Goal: Task Accomplishment & Management: Manage account settings

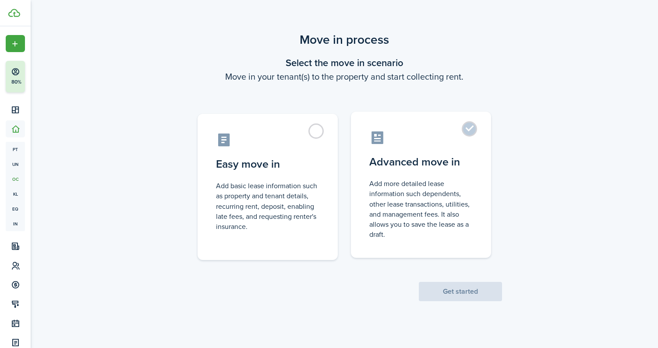
click at [469, 195] on control-radio-card-description "Add more detailed lease information such dependents, other lease transactions, …" at bounding box center [420, 209] width 103 height 61
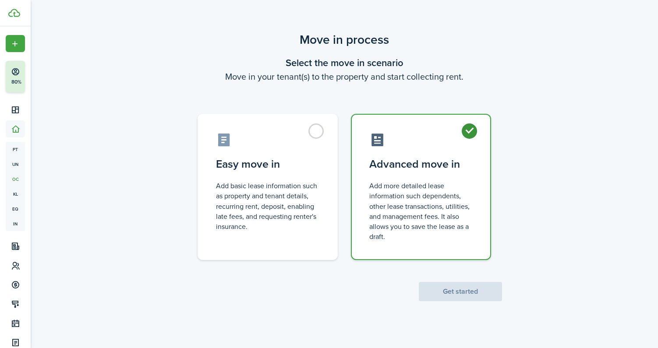
radio input "true"
click at [475, 291] on button "Get started" at bounding box center [460, 291] width 83 height 19
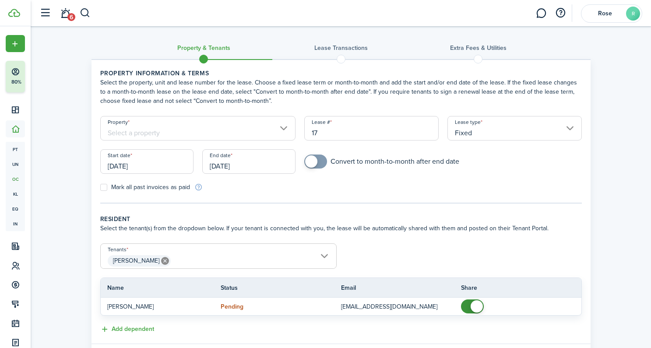
click at [141, 164] on input "[DATE]" at bounding box center [146, 161] width 93 height 25
click at [141, 165] on input "[DATE]" at bounding box center [146, 161] width 93 height 25
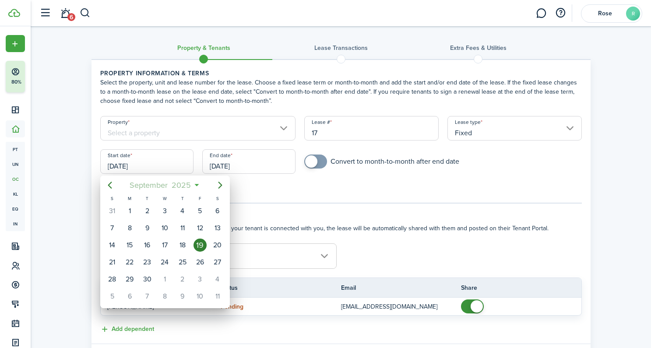
click at [182, 185] on span "2025" at bounding box center [181, 185] width 23 height 16
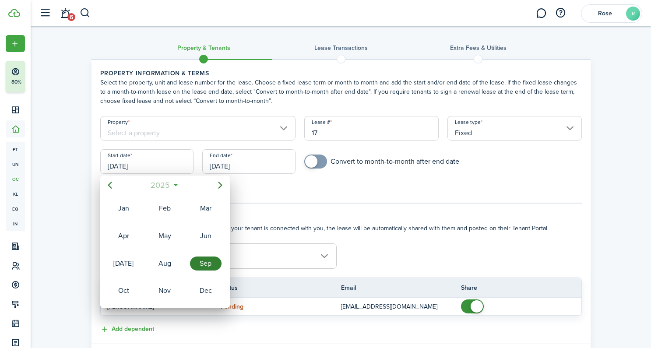
click at [160, 184] on span "2025" at bounding box center [160, 185] width 23 height 16
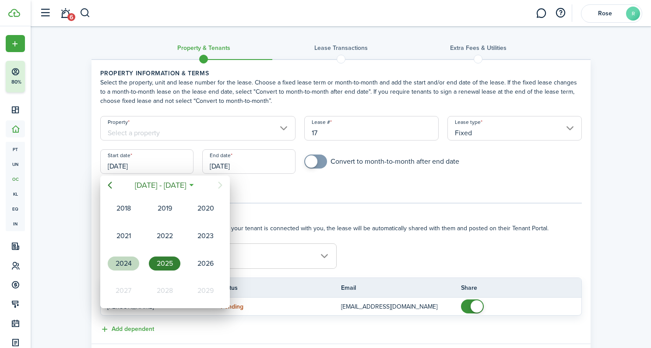
click at [130, 259] on div "2024" at bounding box center [124, 264] width 32 height 14
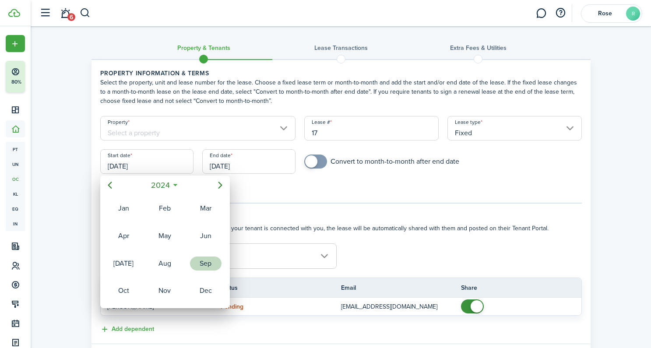
click at [201, 267] on div "Sep" at bounding box center [206, 264] width 32 height 14
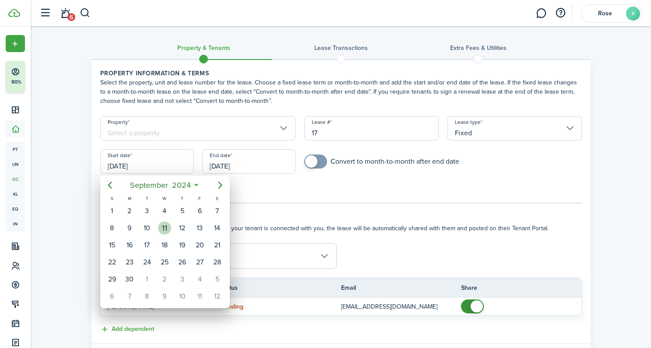
click at [166, 229] on div "11" at bounding box center [164, 228] width 13 height 13
type input "[DATE]"
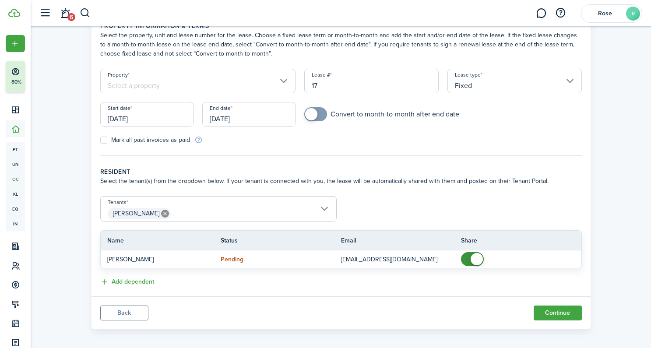
scroll to position [53, 0]
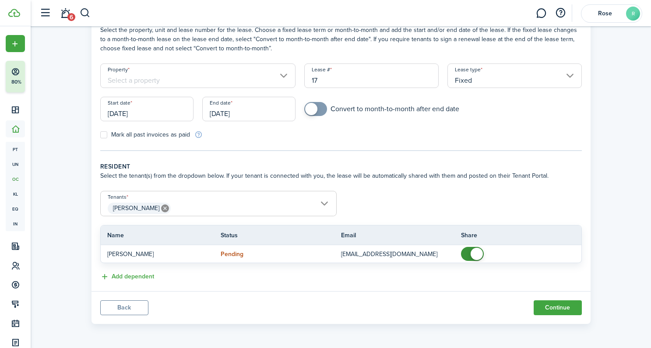
click at [314, 204] on span "[PERSON_NAME]" at bounding box center [219, 208] width 236 height 15
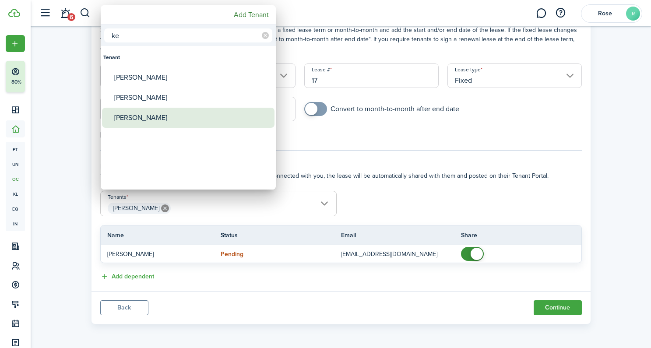
type input "ke"
click at [155, 120] on div "[PERSON_NAME]" at bounding box center [191, 118] width 155 height 20
type input "[PERSON_NAME], [GEOGRAPHIC_DATA][PERSON_NAME]"
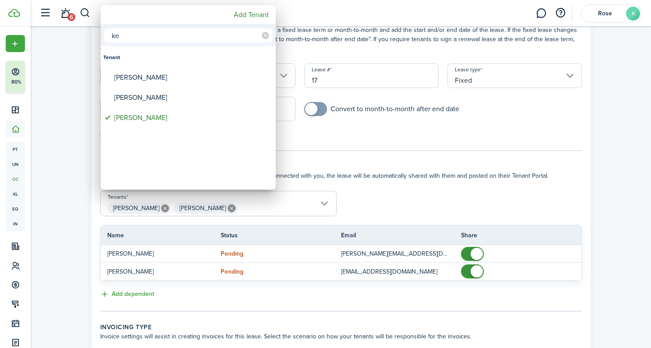
click at [478, 251] on div at bounding box center [325, 174] width 791 height 488
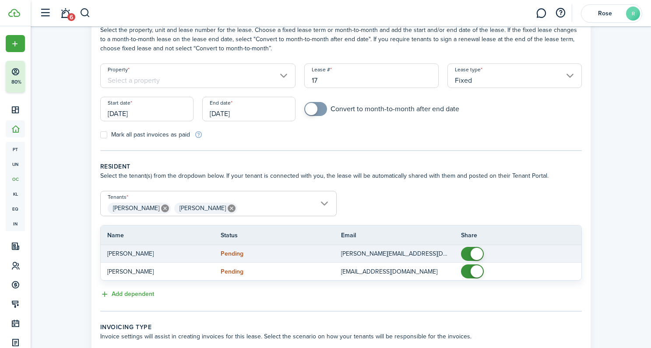
checkbox input "false"
click at [478, 257] on span at bounding box center [477, 254] width 12 height 12
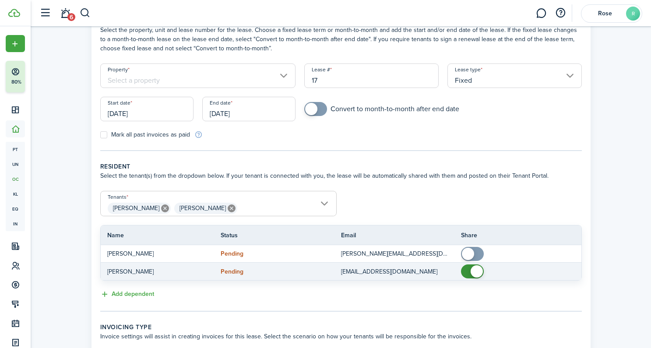
checkbox input "false"
click at [476, 268] on span at bounding box center [477, 271] width 12 height 12
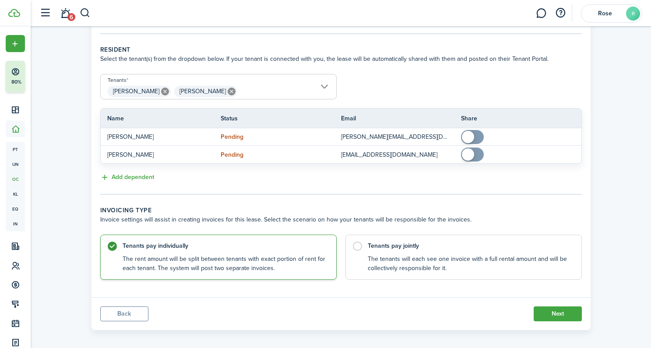
scroll to position [176, 0]
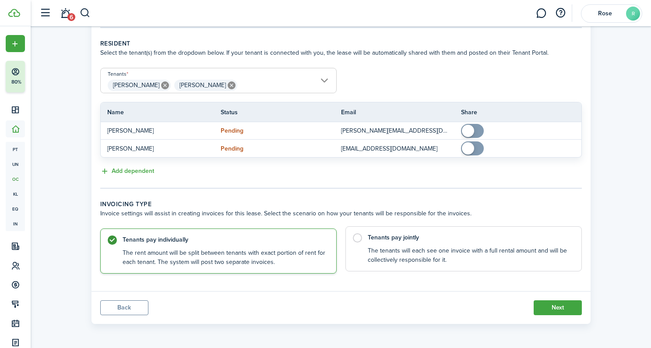
click at [358, 239] on label "Tenants pay jointly The tenants will each see one invoice with a full rental am…" at bounding box center [464, 248] width 236 height 45
radio input "false"
radio input "true"
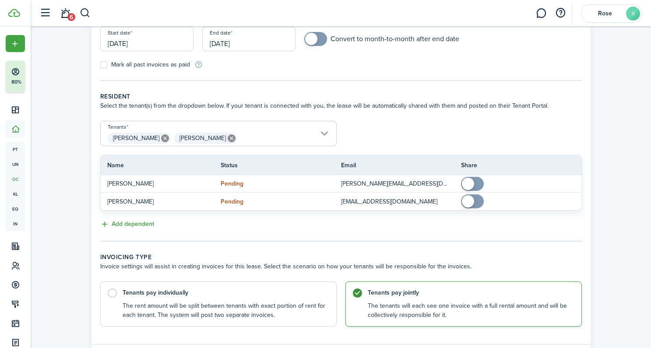
scroll to position [0, 0]
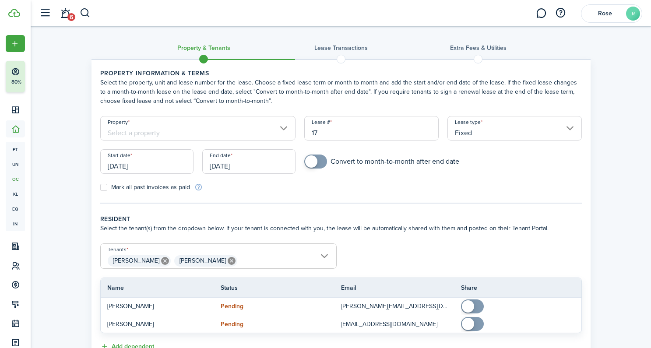
click at [511, 131] on input "Fixed" at bounding box center [515, 128] width 134 height 25
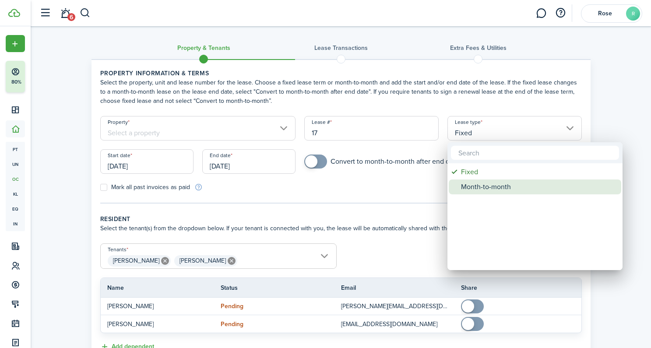
click at [504, 187] on div "Month-to-month" at bounding box center [538, 187] width 155 height 15
type input "Month-to-month"
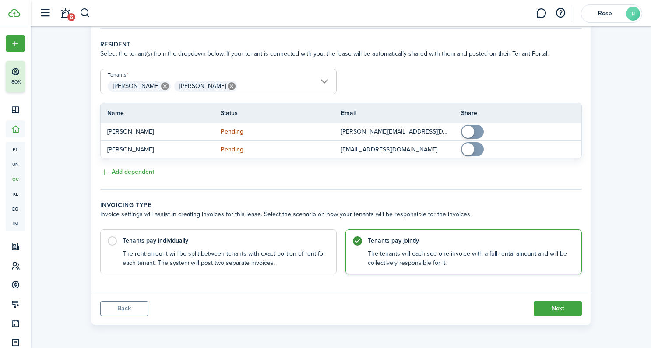
scroll to position [176, 0]
click at [565, 310] on button "Next" at bounding box center [558, 307] width 48 height 15
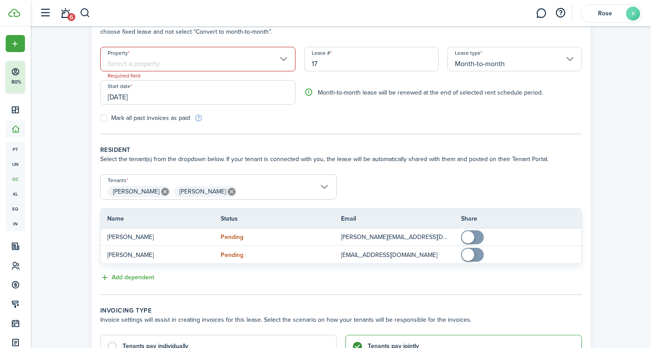
scroll to position [0, 0]
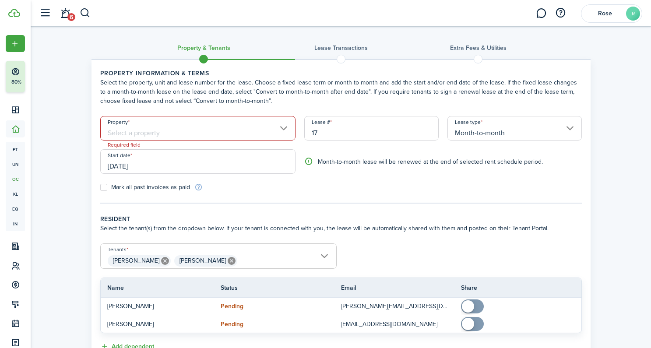
click at [207, 127] on input "Property" at bounding box center [198, 128] width 196 height 25
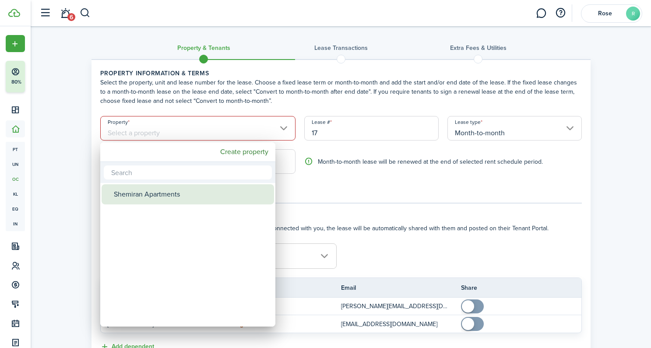
click at [184, 196] on div "Shemiran Apartments" at bounding box center [191, 194] width 155 height 20
type input "Shemiran Apartments"
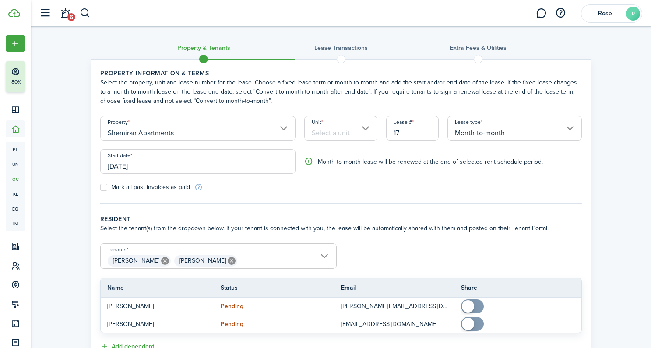
click at [351, 138] on input "Unit" at bounding box center [340, 128] width 73 height 25
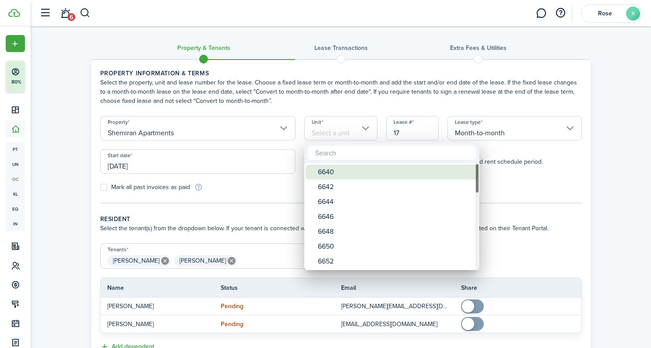
drag, startPoint x: 335, startPoint y: 175, endPoint x: 402, endPoint y: 173, distance: 67.5
click at [336, 175] on div "6640" at bounding box center [395, 172] width 155 height 15
type input "6640"
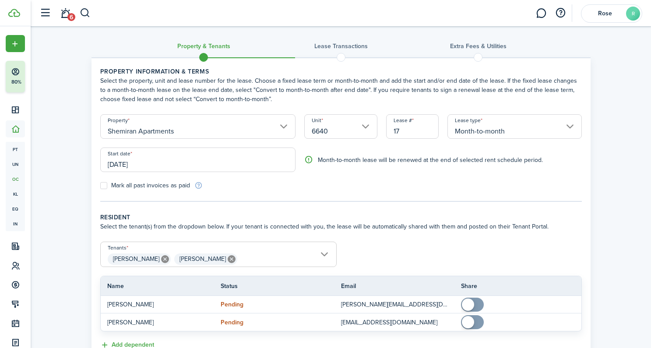
scroll to position [176, 0]
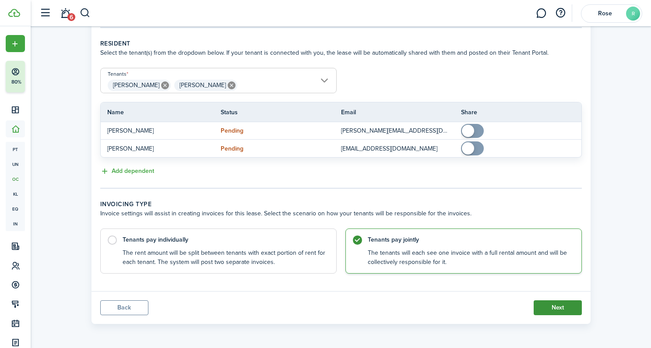
click at [546, 310] on button "Next" at bounding box center [558, 307] width 48 height 15
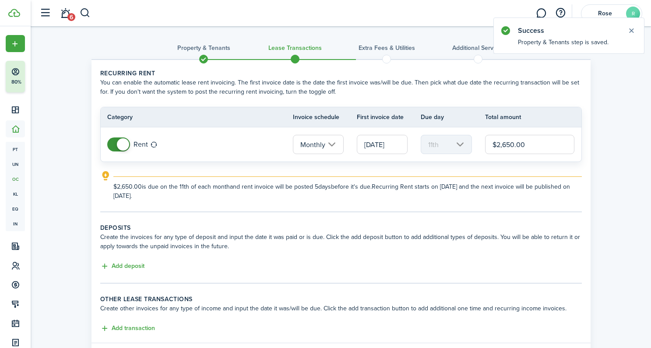
click at [381, 147] on input "[DATE]" at bounding box center [382, 144] width 51 height 19
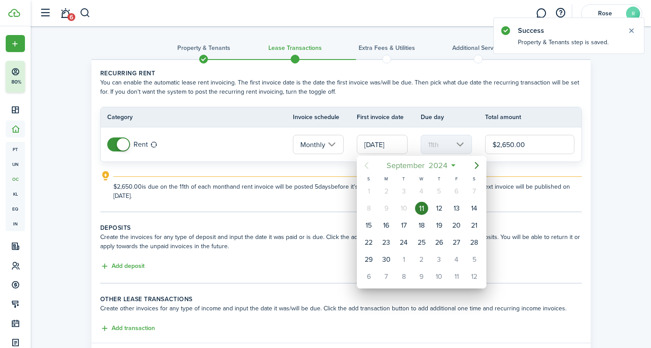
click at [439, 166] on span "2024" at bounding box center [438, 166] width 23 height 16
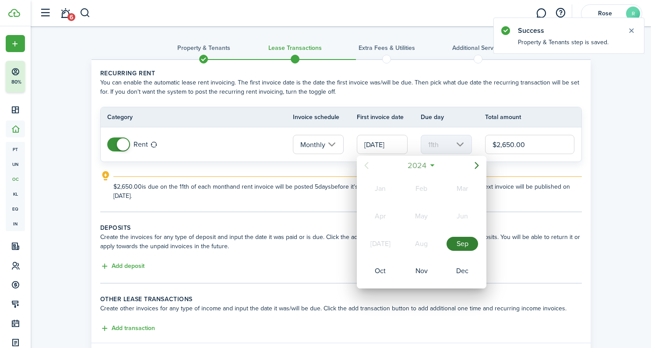
click at [418, 169] on span "2024" at bounding box center [417, 166] width 23 height 16
click at [425, 244] on div "2025" at bounding box center [422, 244] width 32 height 14
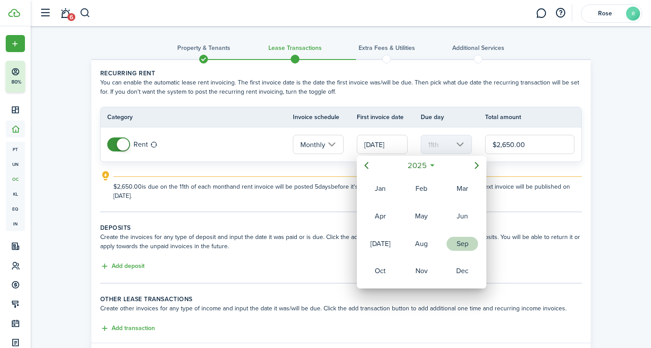
click at [465, 244] on div "Sep" at bounding box center [463, 244] width 32 height 14
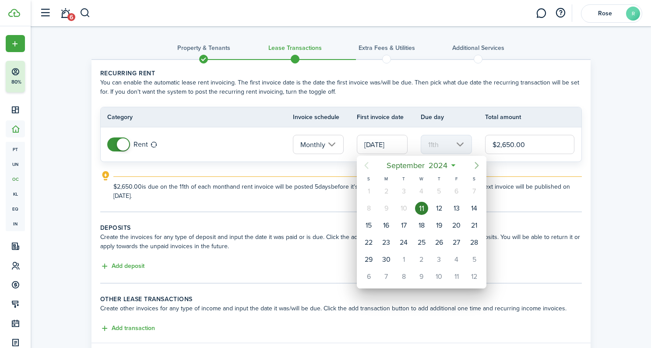
click at [473, 165] on icon "Next page" at bounding box center [477, 165] width 11 height 11
click at [400, 192] on div "1" at bounding box center [403, 191] width 13 height 13
type input "[DATE]"
type input "1st"
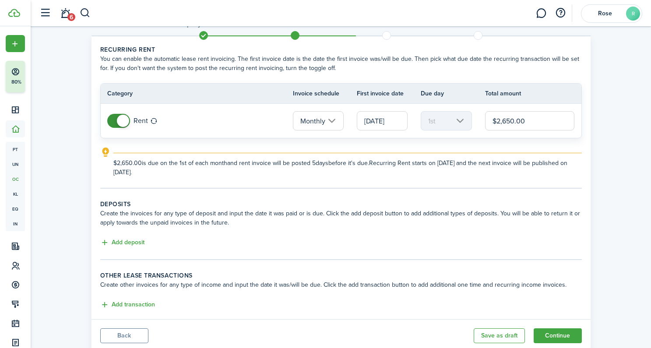
scroll to position [26, 0]
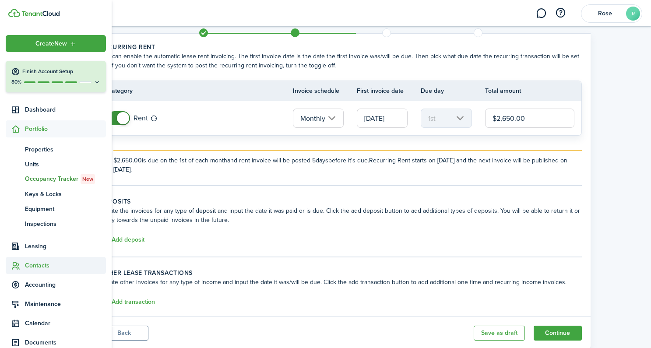
click at [33, 263] on span "Contacts" at bounding box center [65, 265] width 81 height 9
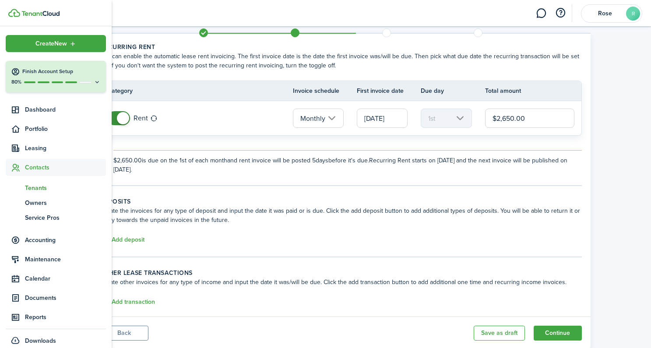
click at [40, 190] on span "Tenants" at bounding box center [65, 187] width 81 height 9
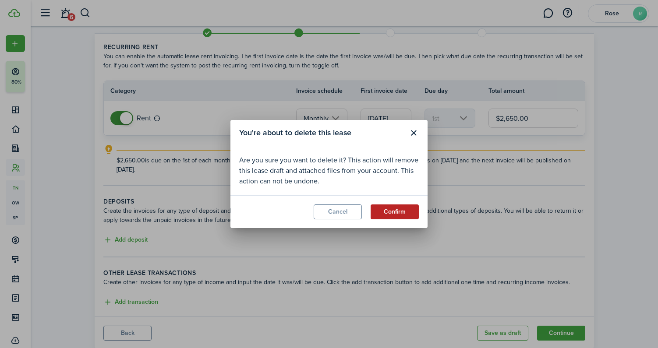
click at [398, 214] on button "Confirm" at bounding box center [394, 212] width 48 height 15
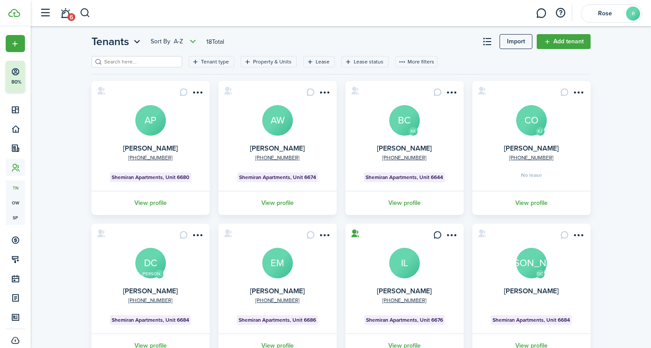
scroll to position [7, 0]
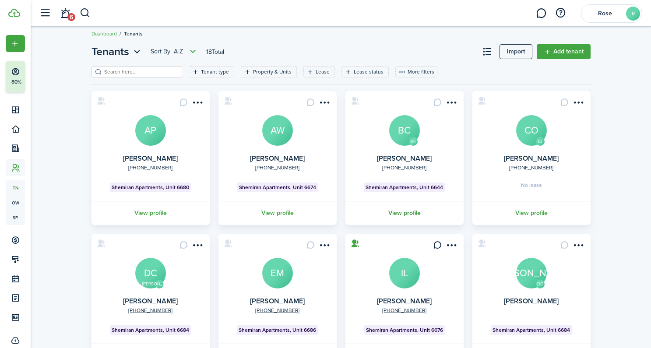
click at [409, 215] on link "View profile" at bounding box center [404, 213] width 121 height 24
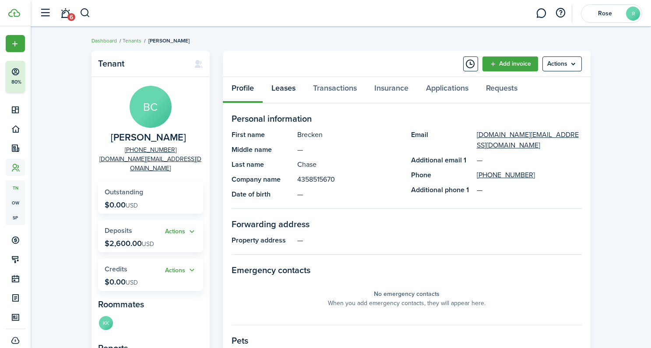
click at [286, 88] on link "Leases" at bounding box center [284, 90] width 42 height 26
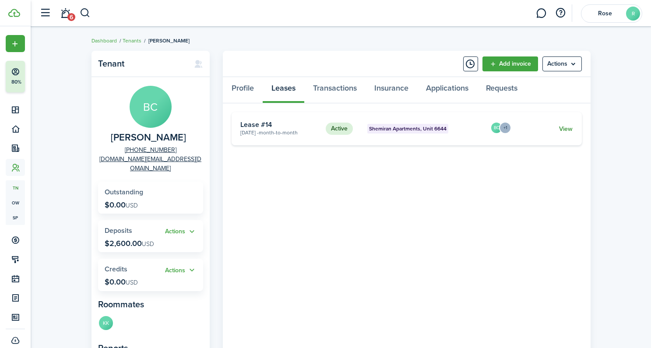
click at [564, 130] on link "View" at bounding box center [566, 128] width 14 height 9
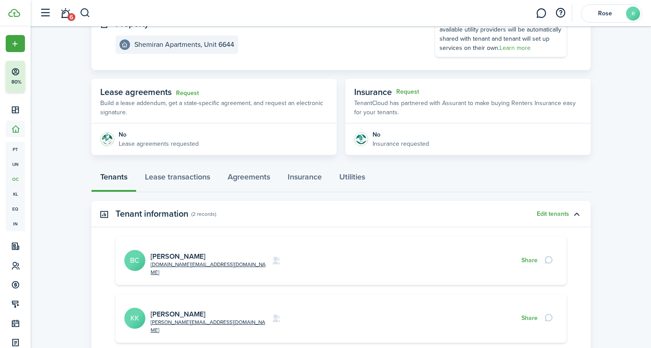
scroll to position [113, 0]
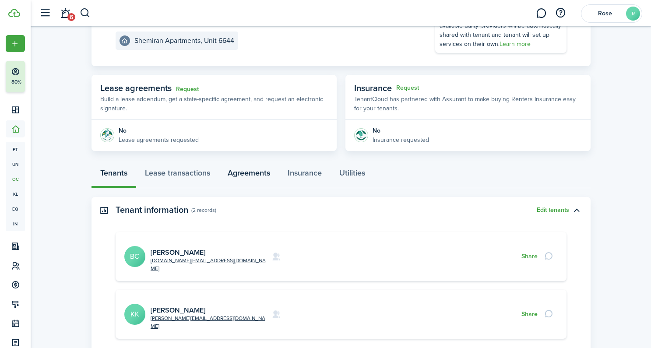
click at [257, 173] on link "Agreements" at bounding box center [249, 175] width 60 height 26
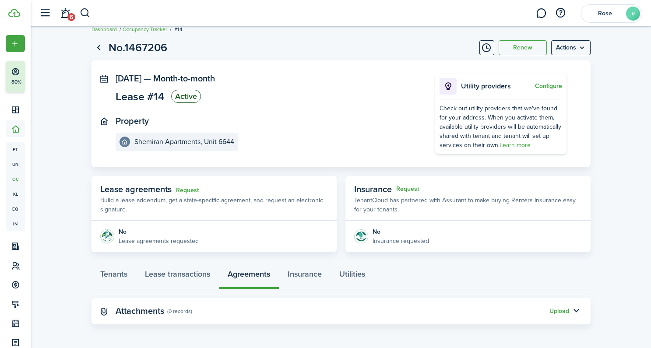
scroll to position [12, 0]
click at [554, 310] on button "Upload" at bounding box center [560, 310] width 20 height 7
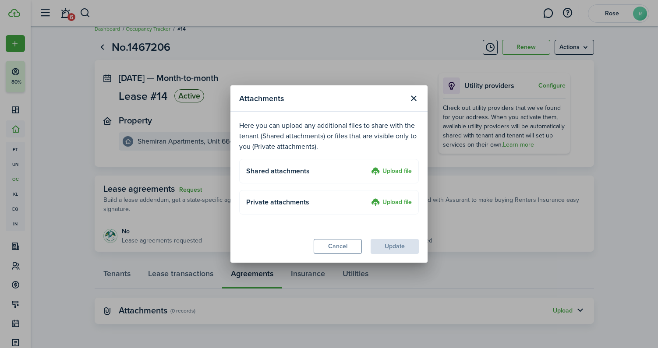
click at [395, 171] on label "Upload file" at bounding box center [391, 171] width 41 height 11
click at [368, 166] on input "Upload file" at bounding box center [368, 166] width 0 height 0
click at [413, 98] on button "Close modal" at bounding box center [413, 98] width 15 height 15
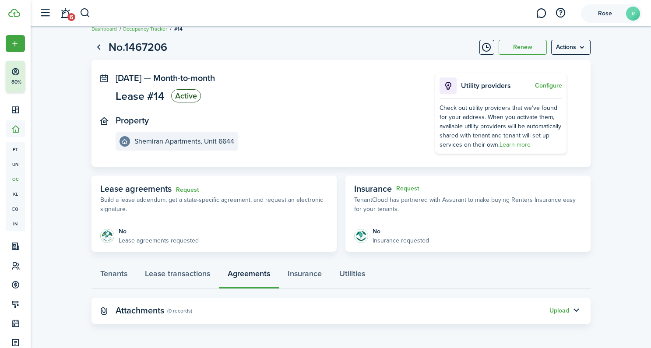
click at [605, 15] on span "Rose" at bounding box center [605, 14] width 35 height 6
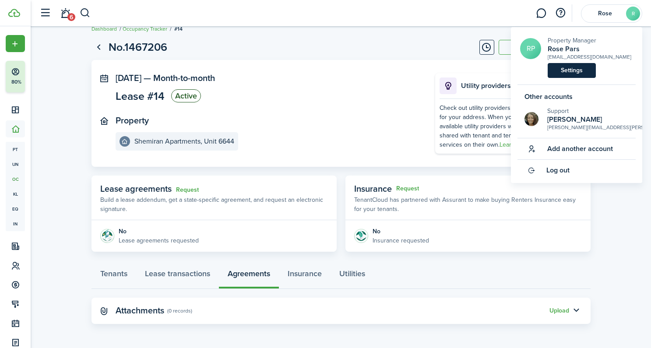
click at [572, 71] on link "Settings" at bounding box center [572, 70] width 48 height 15
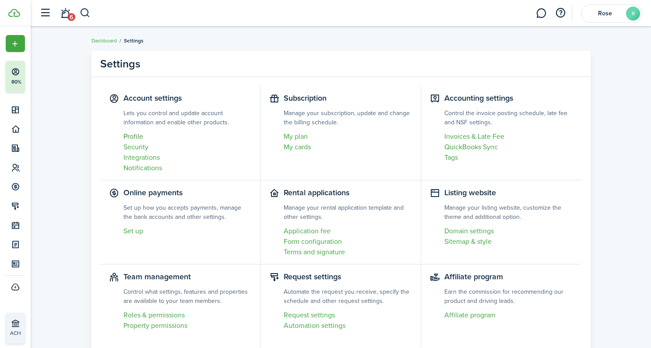
click at [135, 137] on link "Profile" at bounding box center [187, 136] width 128 height 11
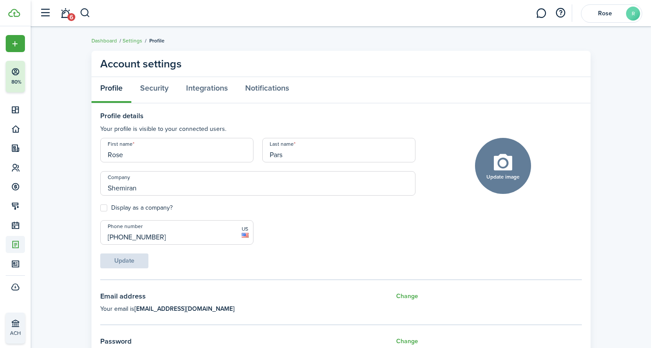
drag, startPoint x: 164, startPoint y: 237, endPoint x: 29, endPoint y: 237, distance: 134.4
click at [29, 237] on landlord-dashboard "Create New Finish Account Setup 80% Dashboard Portfolio Leasing Contacts Accoun…" at bounding box center [325, 174] width 651 height 348
click at [346, 261] on div "Update" at bounding box center [258, 261] width 324 height 15
click at [261, 88] on link "Notifications" at bounding box center [266, 90] width 61 height 26
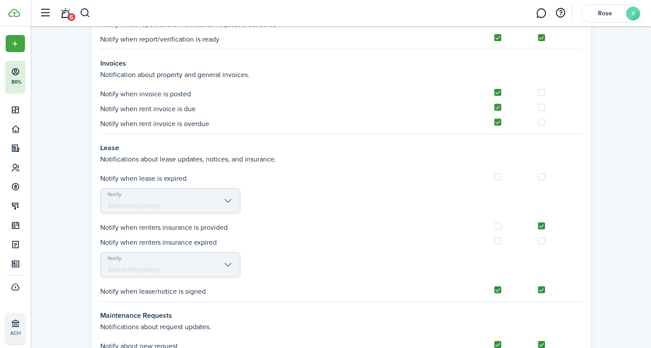
scroll to position [668, 0]
click at [500, 176] on label at bounding box center [497, 176] width 7 height 7
click at [494, 176] on input "checkbox" at bounding box center [494, 176] width 0 height 0
checkbox input "true"
click at [228, 201] on span "Select frequency" at bounding box center [170, 204] width 139 height 15
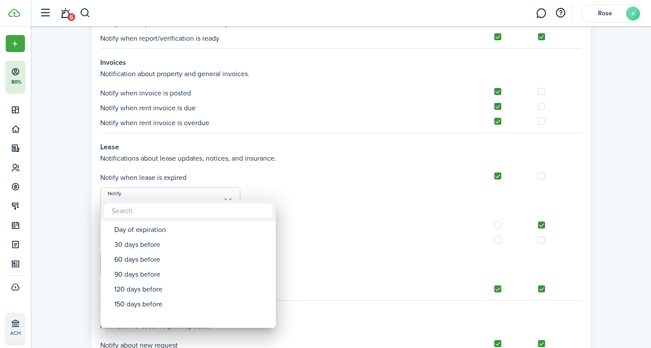
click at [499, 176] on div at bounding box center [325, 174] width 791 height 488
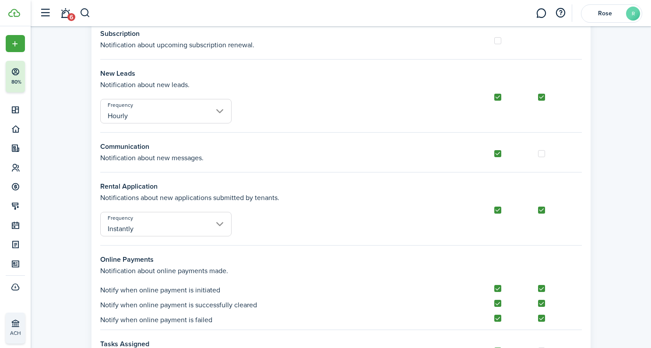
scroll to position [0, 0]
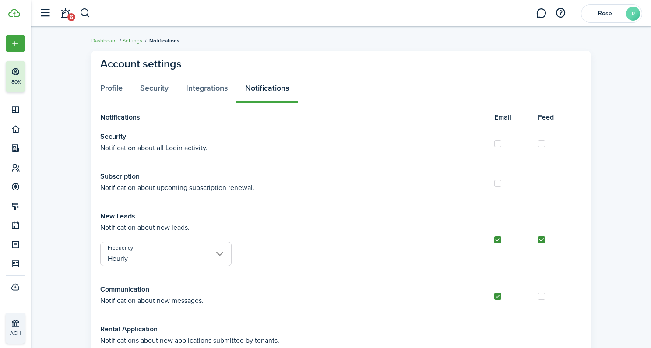
click at [133, 42] on link "Settings" at bounding box center [133, 41] width 20 height 8
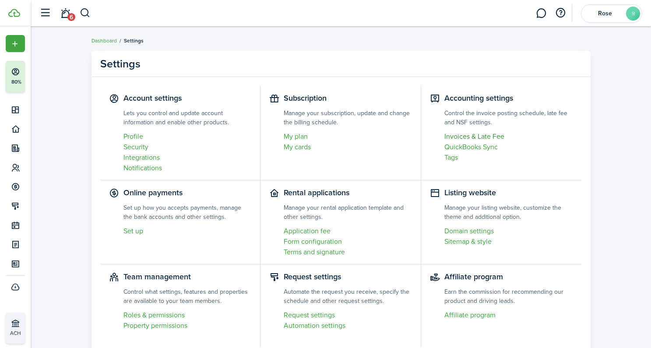
click at [452, 138] on link "Invoices & Late Fee" at bounding box center [508, 136] width 129 height 11
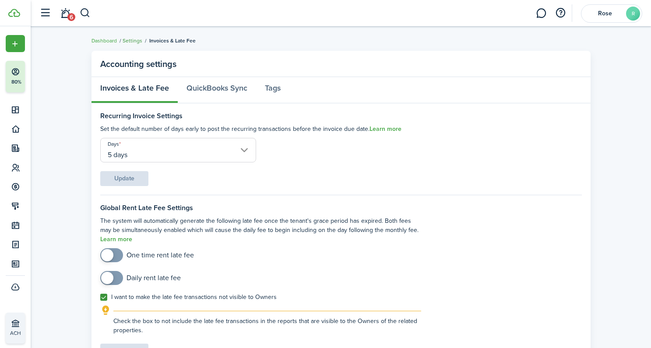
click at [139, 42] on link "Settings" at bounding box center [133, 41] width 20 height 8
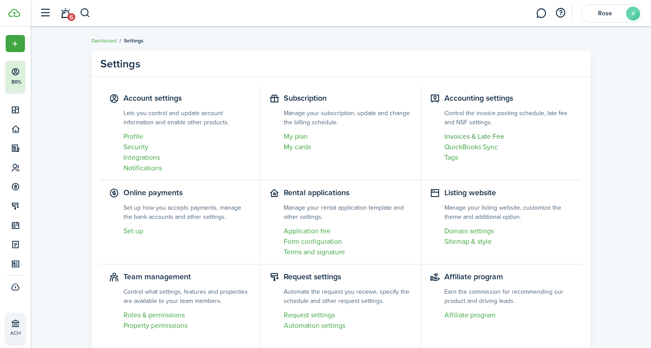
click at [475, 138] on link "Invoices & Late Fee" at bounding box center [508, 136] width 129 height 11
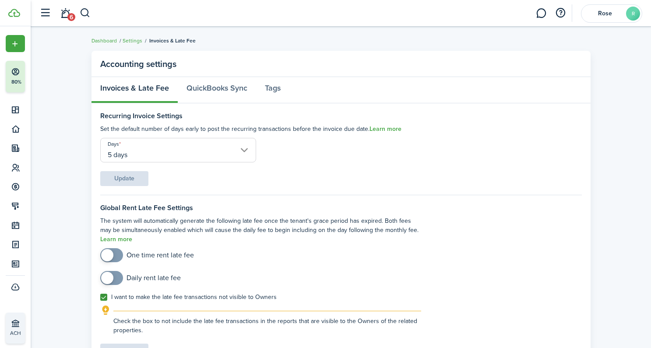
click at [229, 148] on input "5 days" at bounding box center [178, 150] width 156 height 25
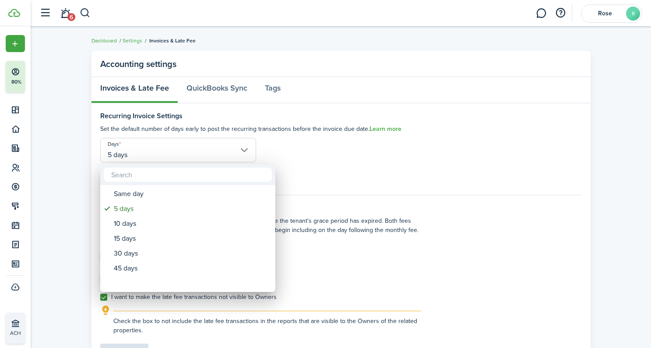
click at [302, 138] on div at bounding box center [325, 174] width 791 height 488
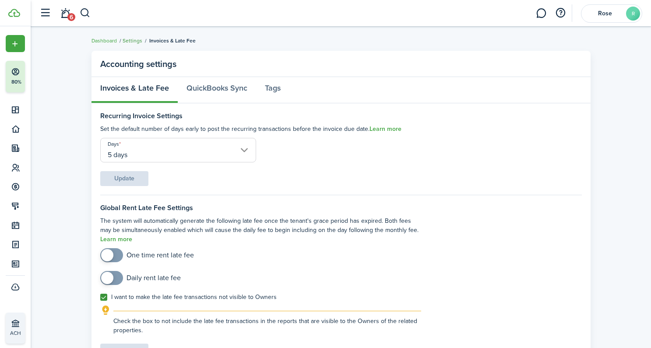
click at [137, 41] on link "Settings" at bounding box center [133, 41] width 20 height 8
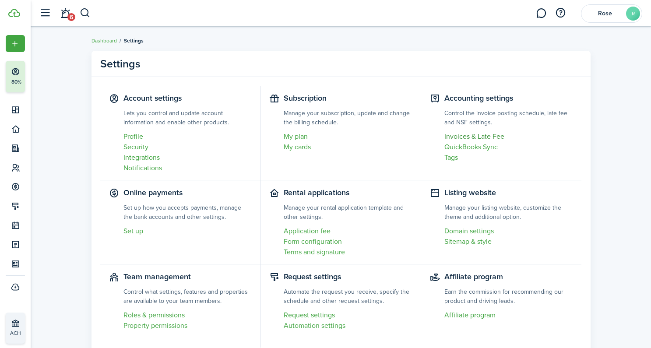
click at [461, 137] on link "Invoices & Late Fee" at bounding box center [508, 136] width 129 height 11
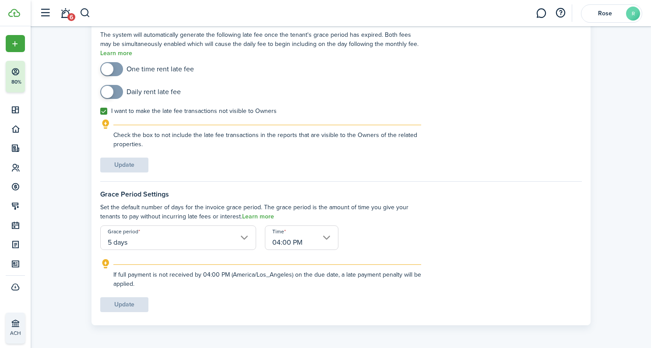
scroll to position [187, 0]
click at [109, 67] on span at bounding box center [107, 68] width 12 height 12
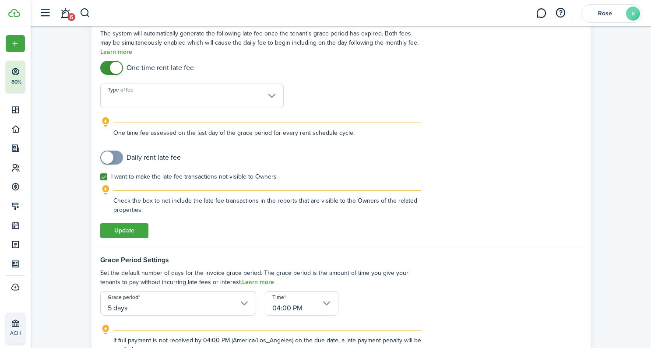
checkbox input "false"
click at [118, 70] on span at bounding box center [116, 68] width 12 height 12
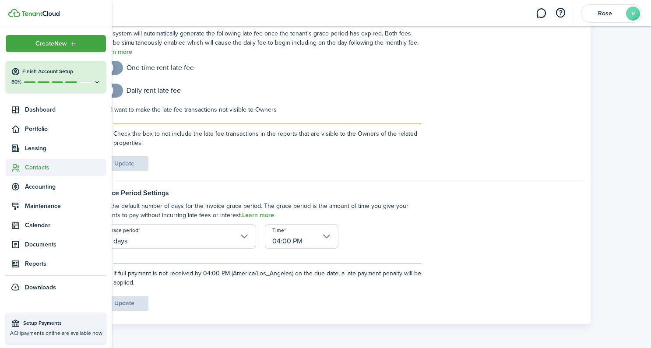
click at [30, 166] on span "Contacts" at bounding box center [65, 167] width 81 height 9
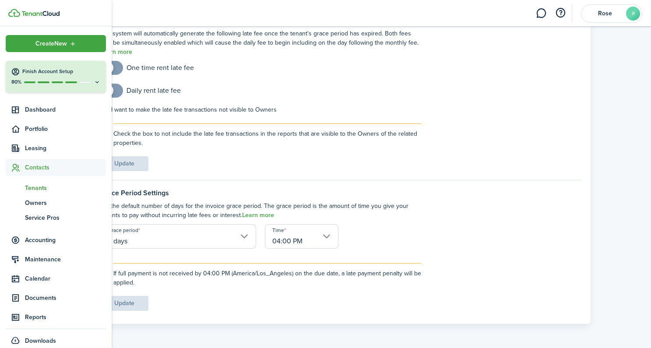
click at [34, 188] on span "Tenants" at bounding box center [65, 187] width 81 height 9
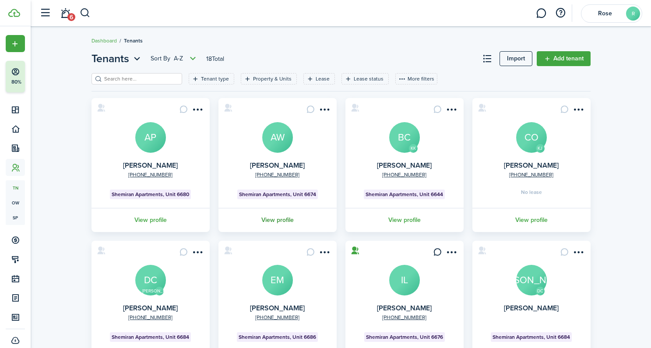
click at [270, 220] on link "View profile" at bounding box center [277, 220] width 121 height 24
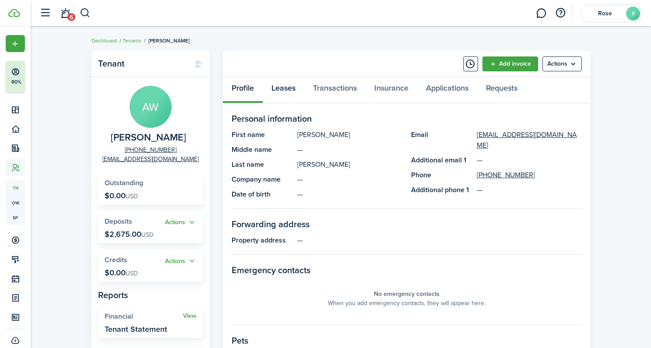
click at [287, 91] on link "Leases" at bounding box center [284, 90] width 42 height 26
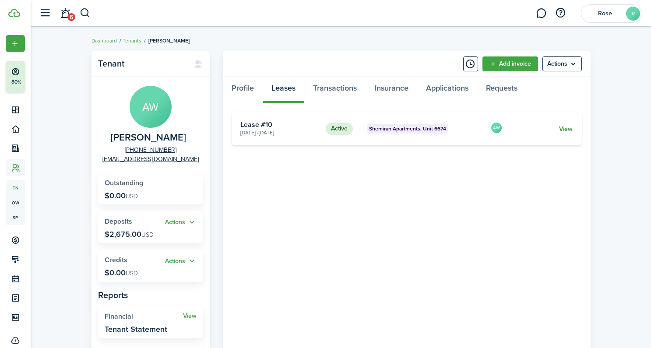
click at [568, 129] on link "View" at bounding box center [566, 128] width 14 height 9
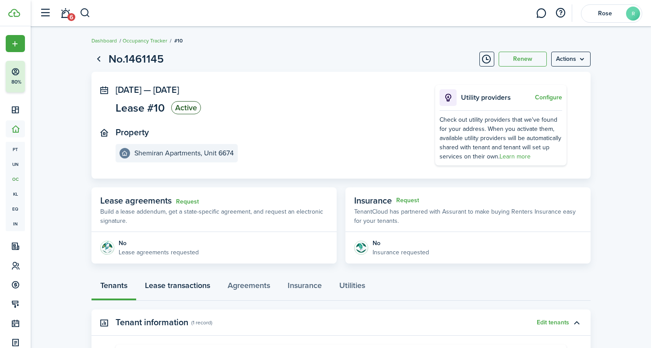
click at [190, 291] on link "Lease transactions" at bounding box center [177, 288] width 83 height 26
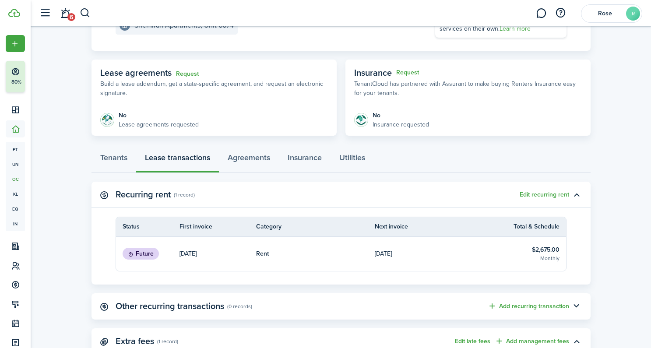
scroll to position [138, 0]
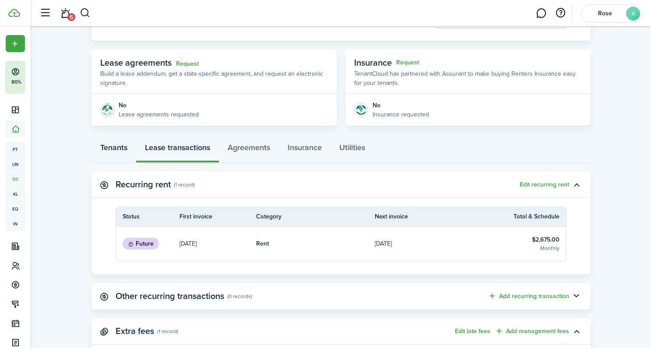
click at [120, 151] on link "Tenants" at bounding box center [114, 150] width 45 height 26
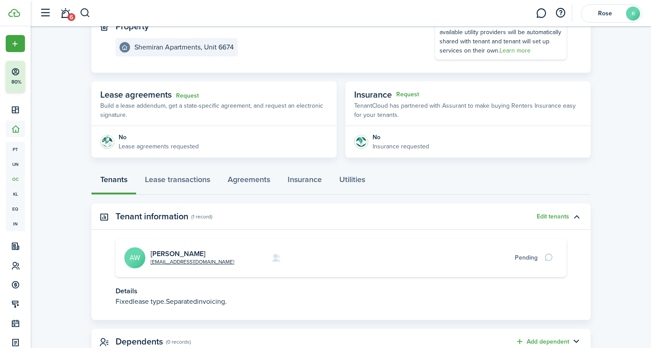
scroll to position [137, 0]
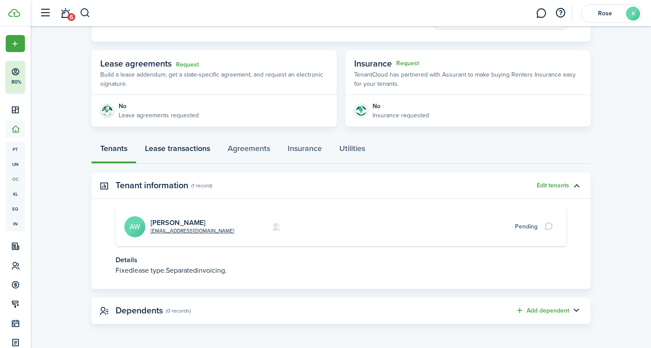
click at [179, 152] on link "Lease transactions" at bounding box center [177, 151] width 83 height 26
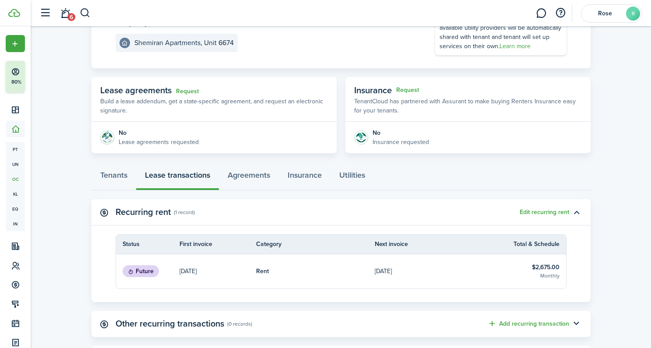
scroll to position [118, 0]
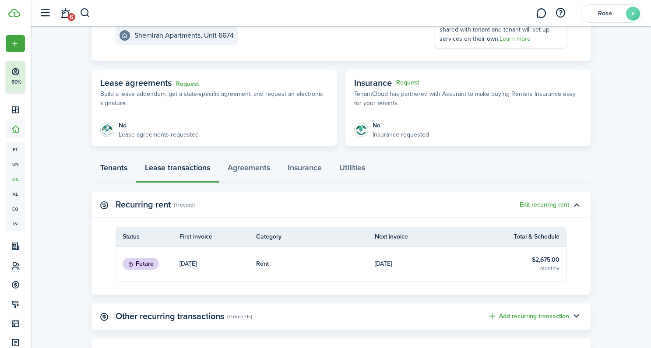
drag, startPoint x: 131, startPoint y: 176, endPoint x: 125, endPoint y: 171, distance: 7.5
click at [129, 174] on link "Tenants" at bounding box center [114, 170] width 45 height 26
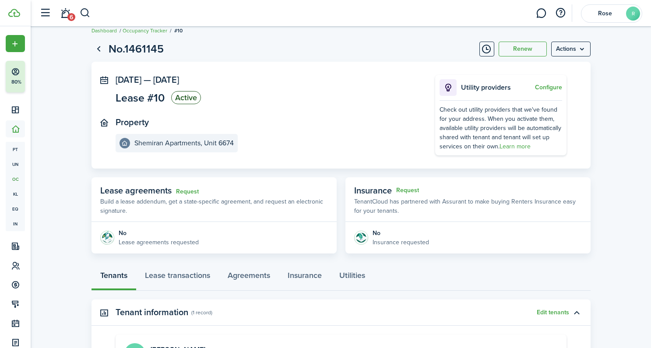
scroll to position [11, 0]
click at [188, 277] on link "Lease transactions" at bounding box center [177, 277] width 83 height 26
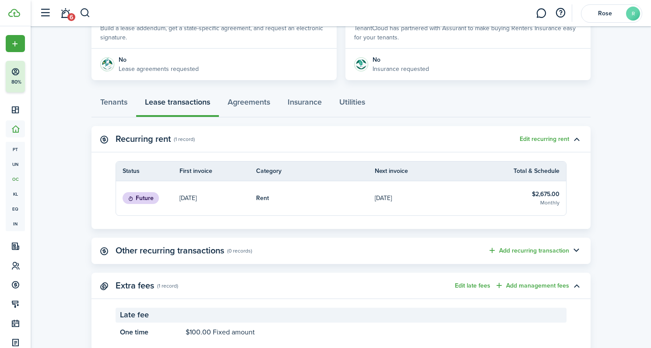
scroll to position [210, 0]
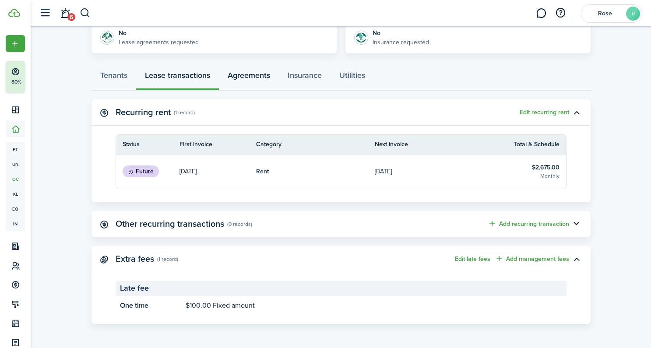
click at [263, 75] on link "Agreements" at bounding box center [249, 77] width 60 height 26
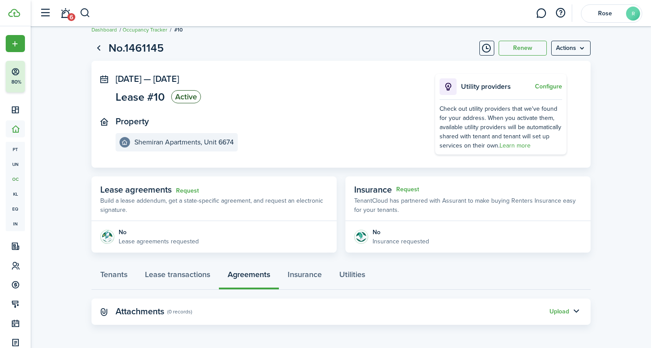
scroll to position [8, 0]
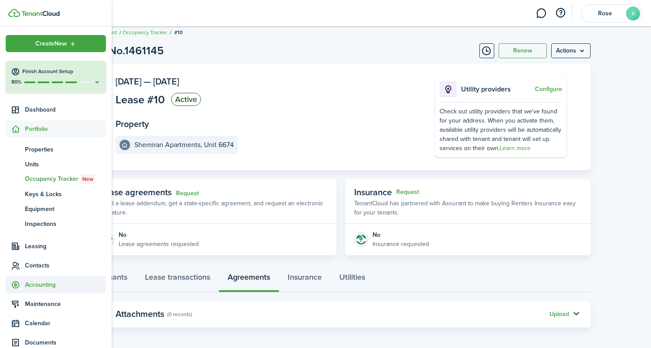
drag, startPoint x: 19, startPoint y: 267, endPoint x: 37, endPoint y: 262, distance: 18.5
click at [20, 266] on icon at bounding box center [15, 265] width 9 height 9
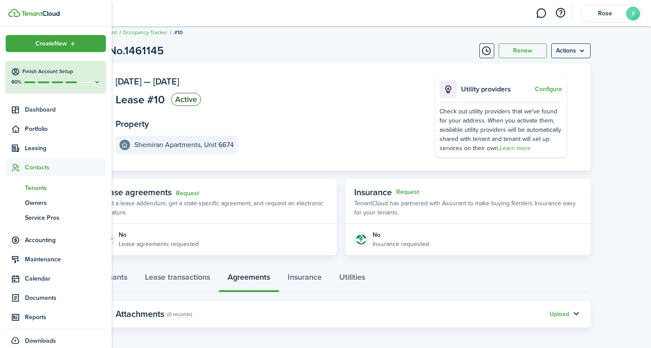
click at [32, 187] on span "Tenants" at bounding box center [65, 187] width 81 height 9
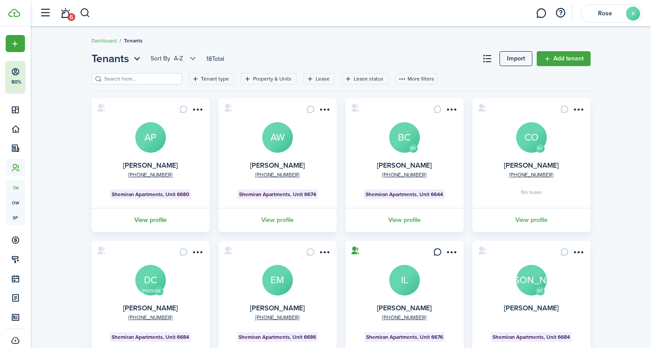
click at [143, 224] on link "View profile" at bounding box center [150, 220] width 121 height 24
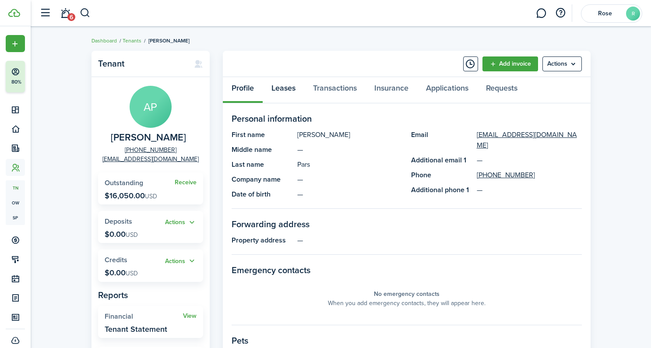
click at [289, 87] on link "Leases" at bounding box center [284, 90] width 42 height 26
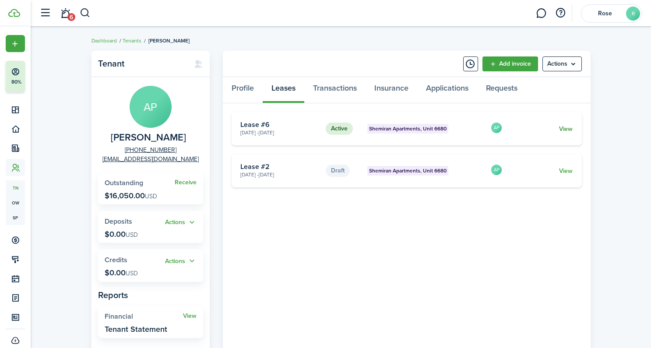
click at [561, 127] on link "View" at bounding box center [566, 128] width 14 height 9
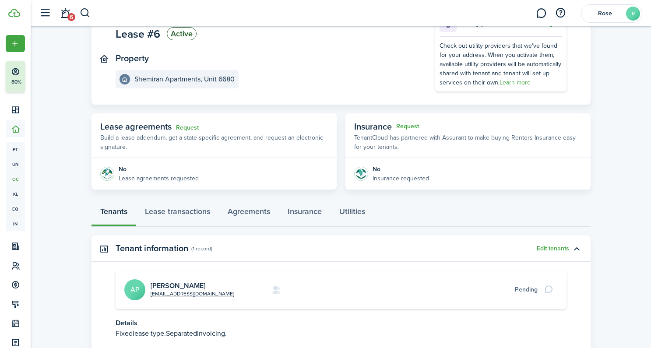
scroll to position [84, 0]
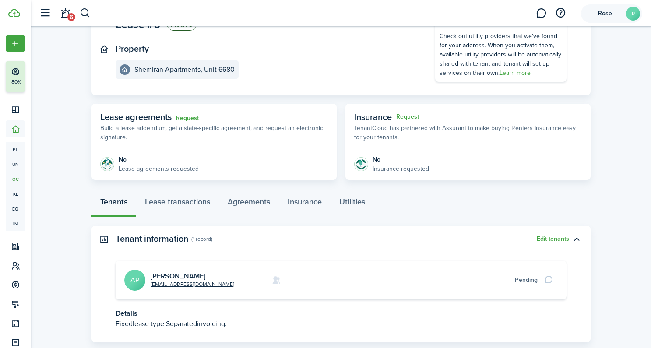
click at [595, 14] on span "Rose" at bounding box center [605, 14] width 35 height 6
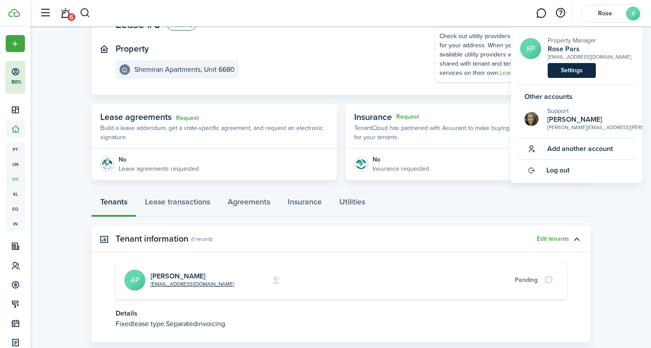
click at [577, 70] on link "Settings" at bounding box center [572, 70] width 48 height 15
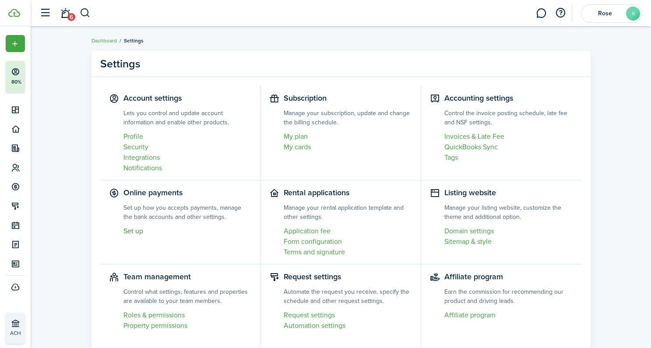
click at [134, 233] on link "Set up" at bounding box center [187, 231] width 128 height 11
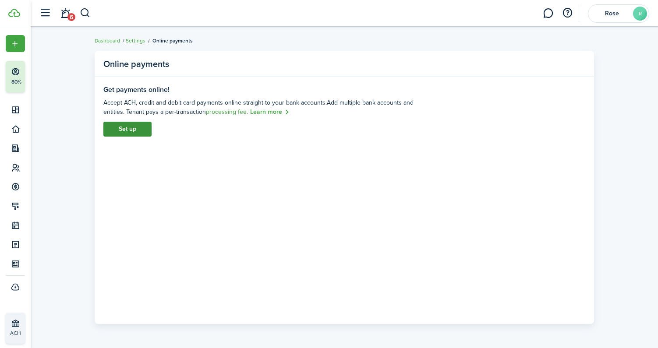
click at [131, 128] on link "Set up" at bounding box center [127, 129] width 48 height 15
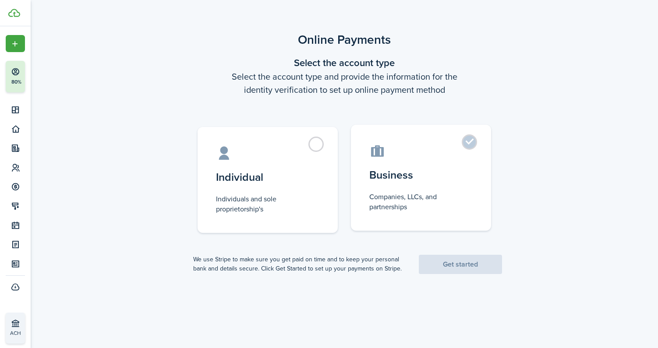
click at [460, 155] on control-radio-card-icon at bounding box center [420, 150] width 103 height 15
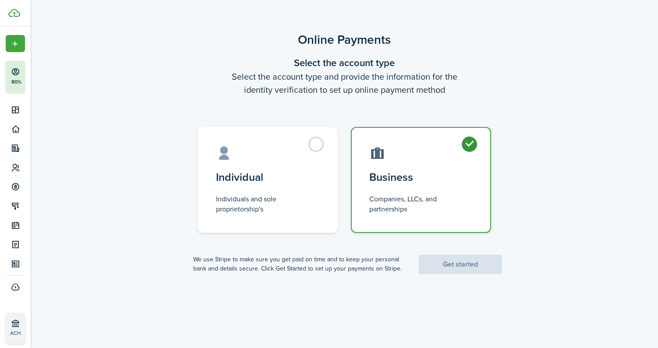
radio input "true"
click at [462, 266] on link "Get started" at bounding box center [460, 264] width 83 height 19
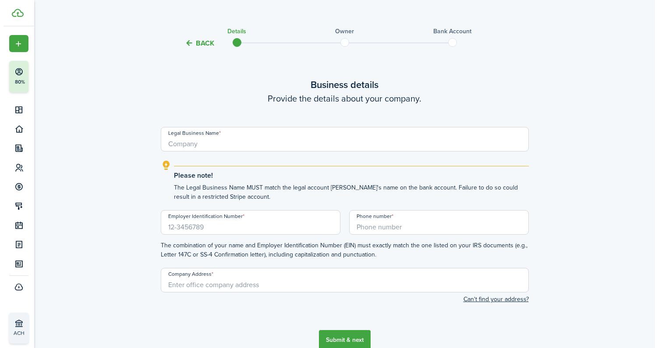
scroll to position [53, 0]
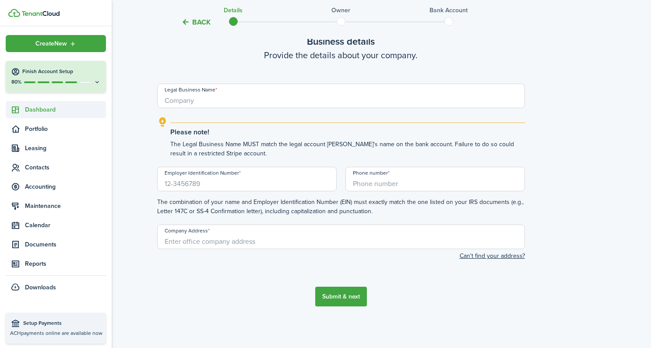
click at [30, 109] on span "Dashboard" at bounding box center [65, 109] width 81 height 9
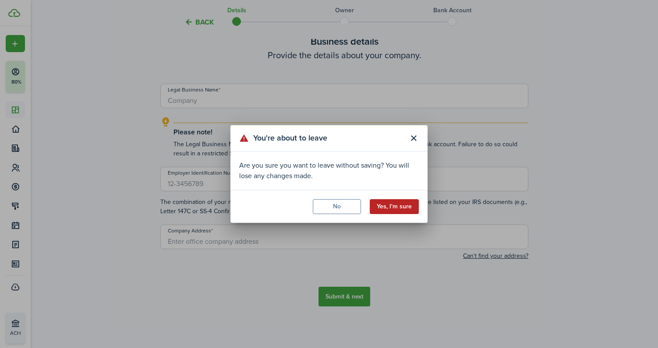
click at [399, 208] on button "Yes, I'm sure" at bounding box center [394, 206] width 49 height 15
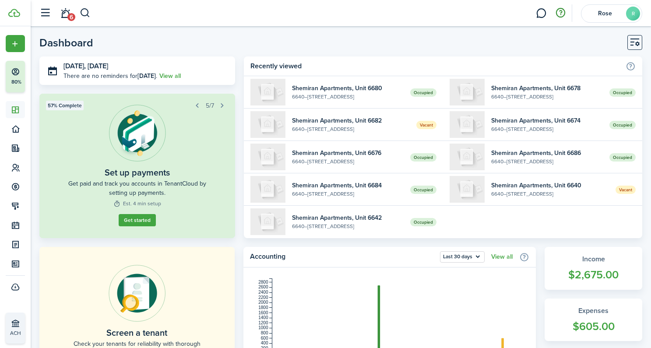
click at [560, 12] on button "button" at bounding box center [560, 13] width 15 height 15
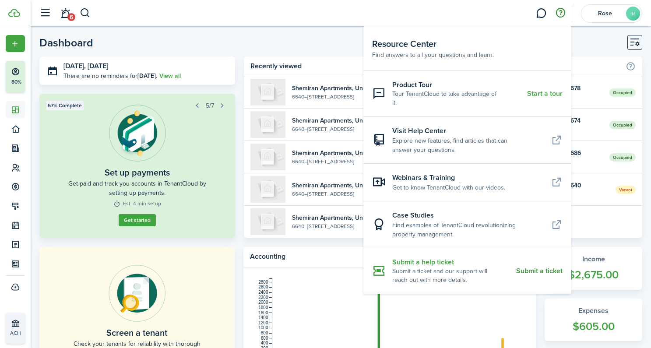
click at [444, 257] on resource-center-item-title "Submit a help ticket" at bounding box center [450, 262] width 117 height 10
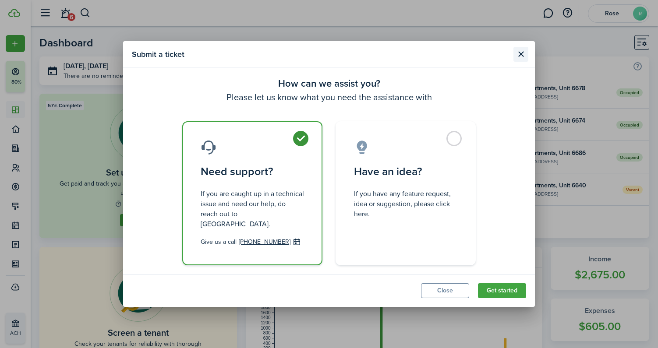
click at [520, 57] on button "Close modal" at bounding box center [520, 54] width 15 height 15
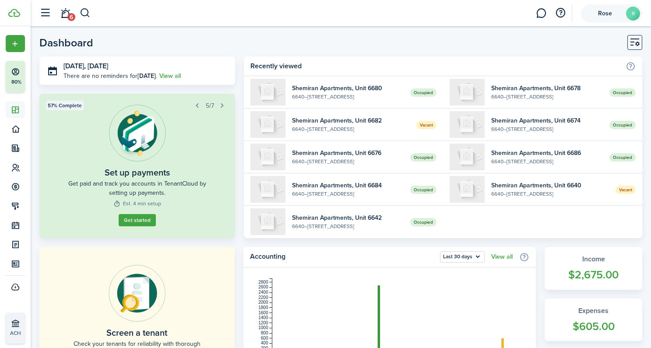
click at [605, 14] on span "Rose" at bounding box center [605, 14] width 35 height 6
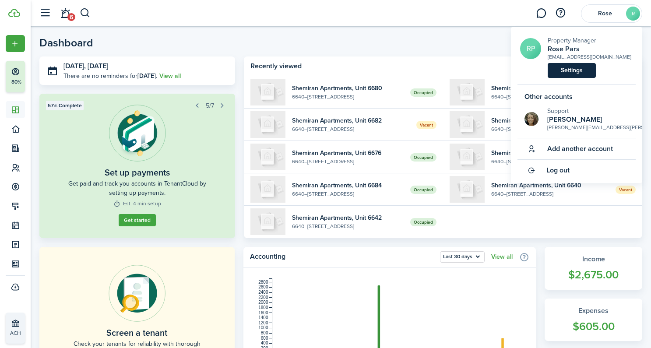
click at [572, 73] on link "Settings" at bounding box center [572, 70] width 48 height 15
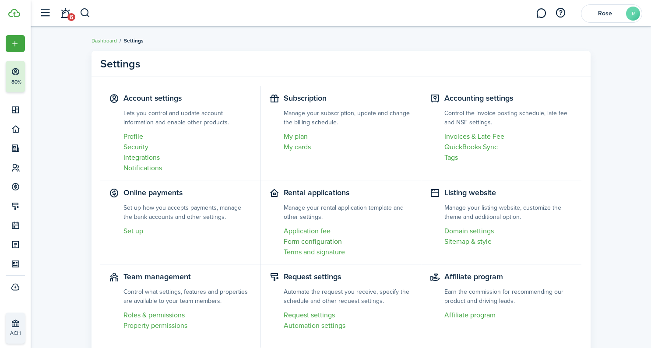
click at [306, 240] on link "Form configuration" at bounding box center [348, 241] width 128 height 11
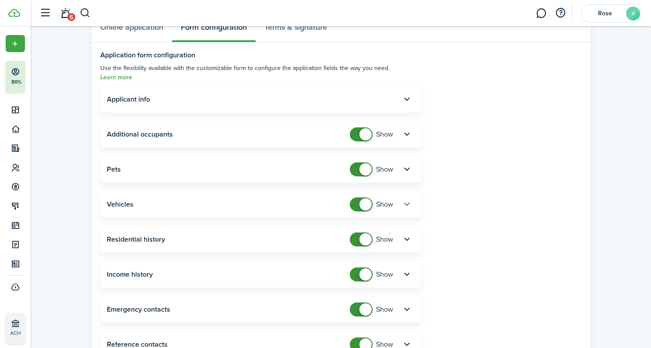
scroll to position [61, 0]
click at [406, 197] on button "button" at bounding box center [407, 204] width 15 height 15
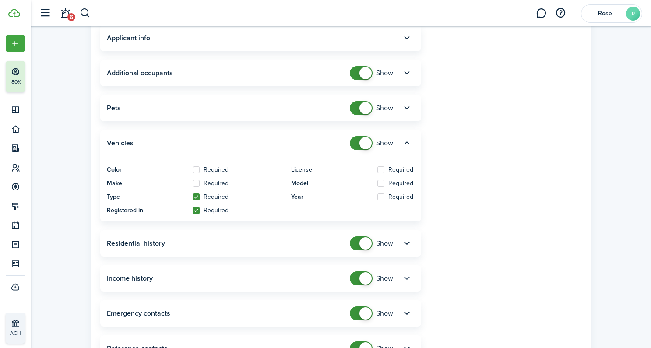
scroll to position [144, 0]
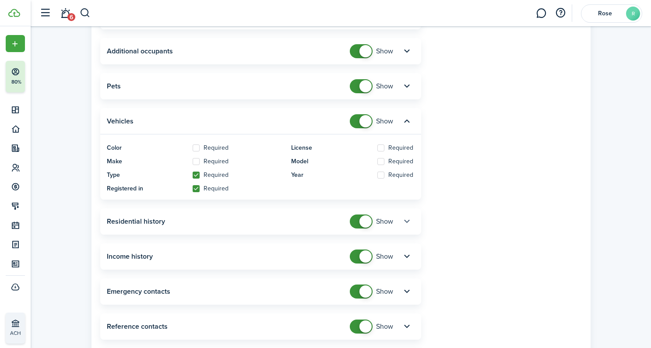
click at [406, 214] on button "button" at bounding box center [407, 221] width 15 height 15
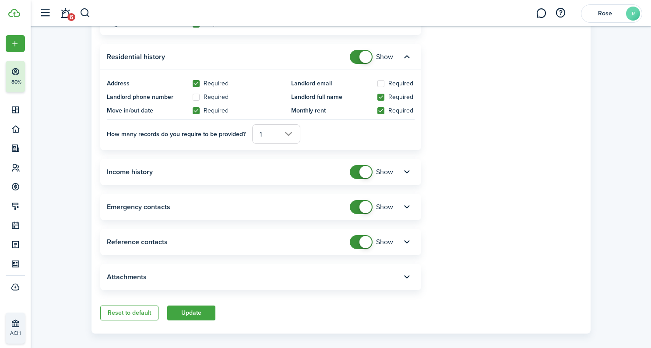
scroll to position [309, 0]
click at [406, 269] on button "button" at bounding box center [407, 276] width 15 height 15
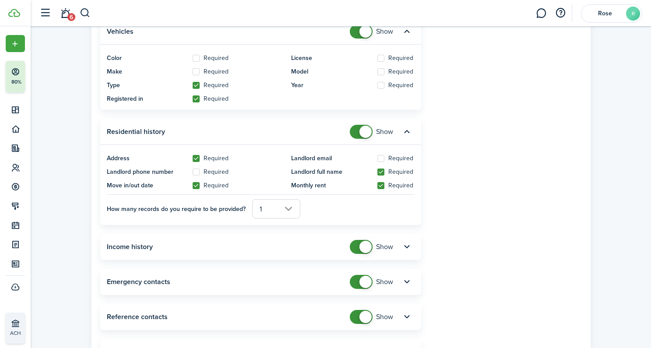
scroll to position [0, 0]
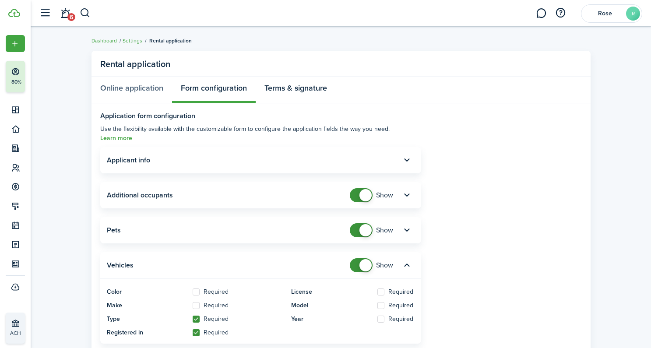
click at [302, 90] on link "Terms & signature" at bounding box center [296, 90] width 80 height 26
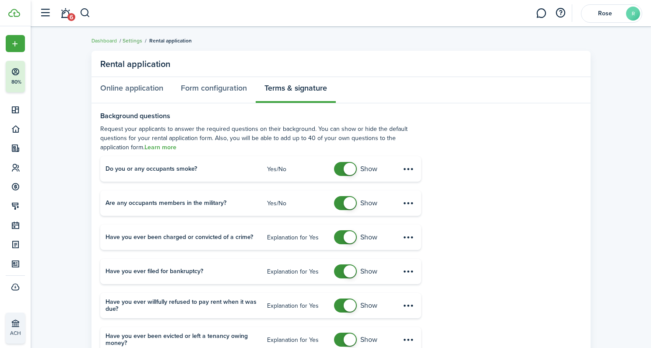
click at [135, 42] on link "Settings" at bounding box center [133, 41] width 20 height 8
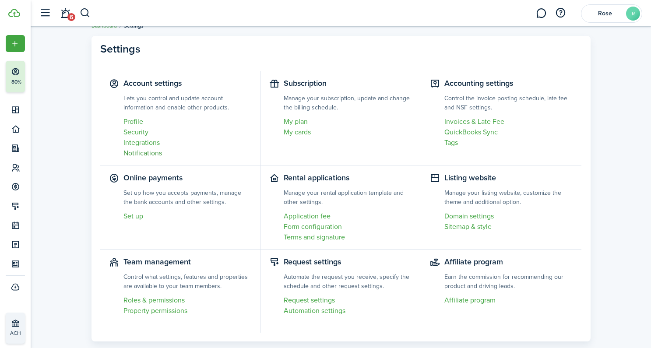
scroll to position [42, 0]
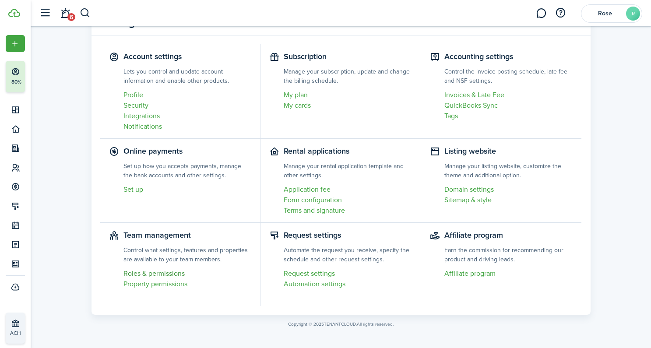
click at [156, 275] on link "Roles & permissions" at bounding box center [187, 273] width 128 height 11
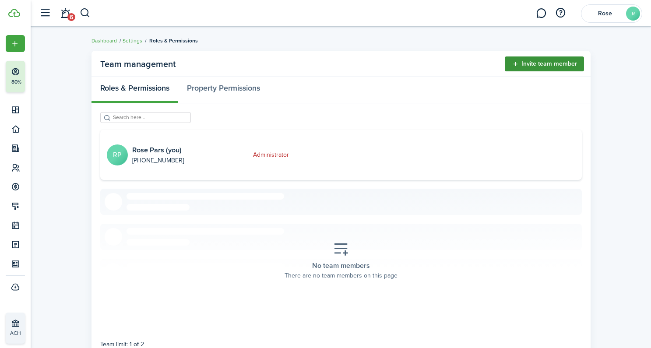
click at [524, 67] on button "Invite team member" at bounding box center [544, 63] width 79 height 15
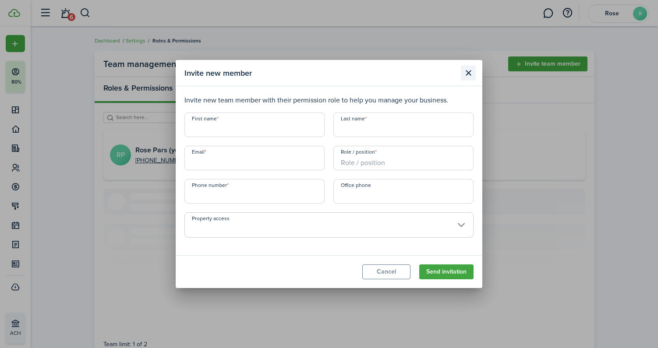
click at [470, 75] on button "Close modal" at bounding box center [468, 73] width 15 height 15
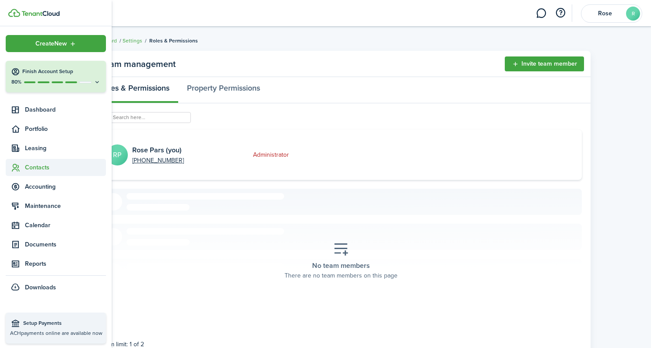
click at [29, 164] on span "Contacts" at bounding box center [65, 167] width 81 height 9
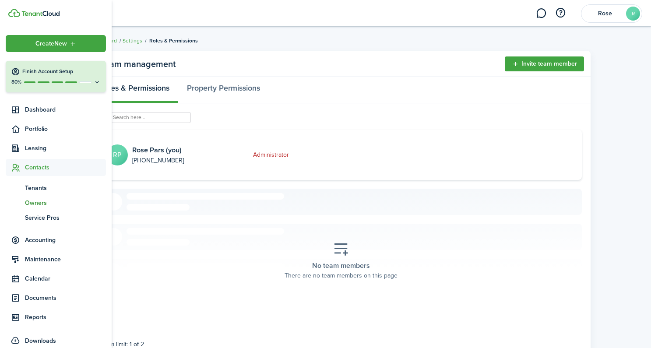
click at [36, 203] on span "Owners" at bounding box center [65, 202] width 81 height 9
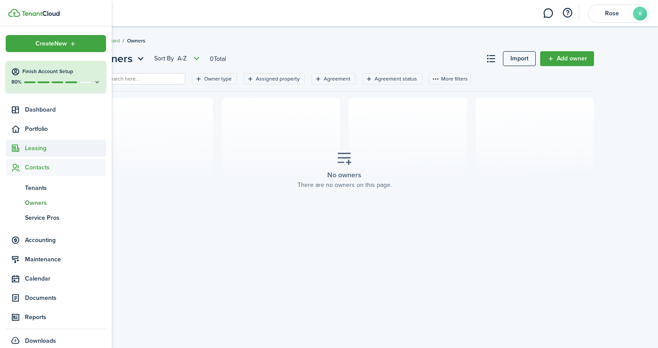
click at [32, 127] on span "Portfolio" at bounding box center [65, 128] width 81 height 9
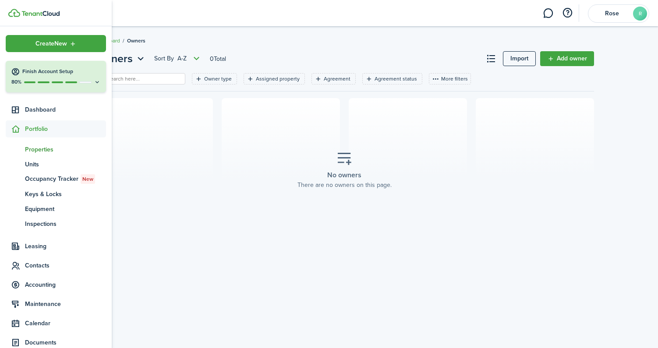
click at [44, 148] on span "Properties" at bounding box center [65, 149] width 81 height 9
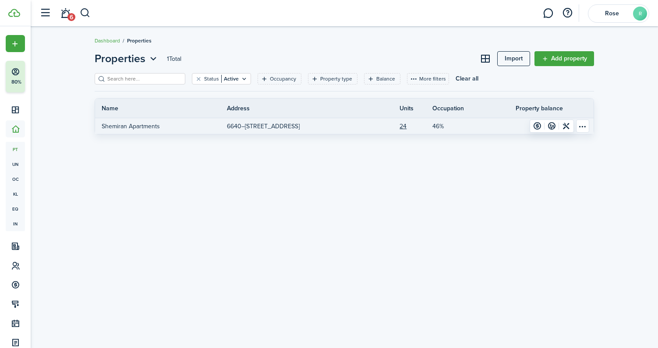
click at [300, 126] on p "6640–[STREET_ADDRESS]" at bounding box center [263, 126] width 73 height 9
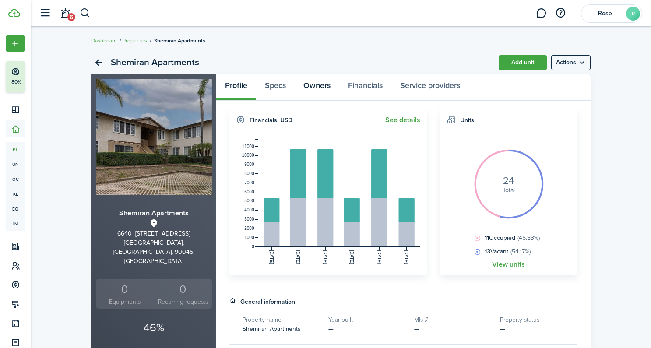
click at [321, 83] on link "Owners" at bounding box center [317, 87] width 45 height 26
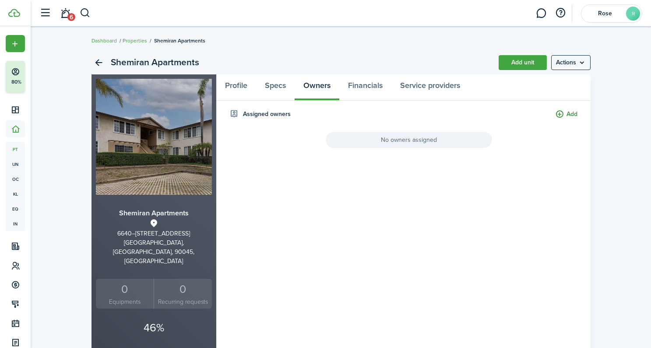
click at [564, 114] on button "Add" at bounding box center [566, 114] width 22 height 10
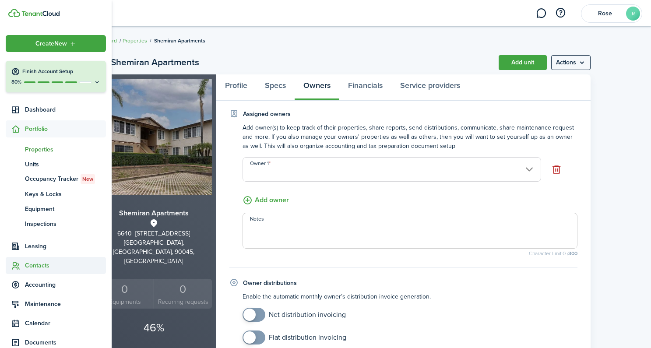
click at [35, 264] on span "Contacts" at bounding box center [65, 265] width 81 height 9
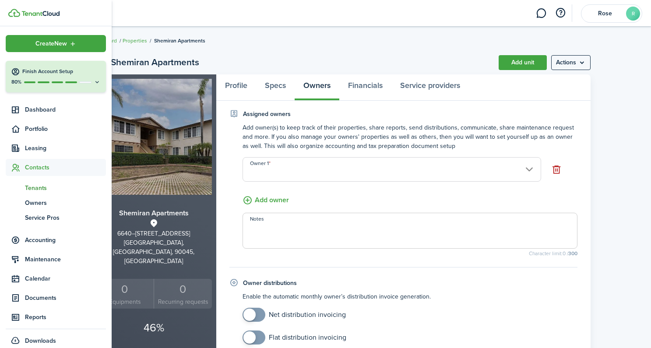
click at [34, 188] on span "Tenants" at bounding box center [65, 187] width 81 height 9
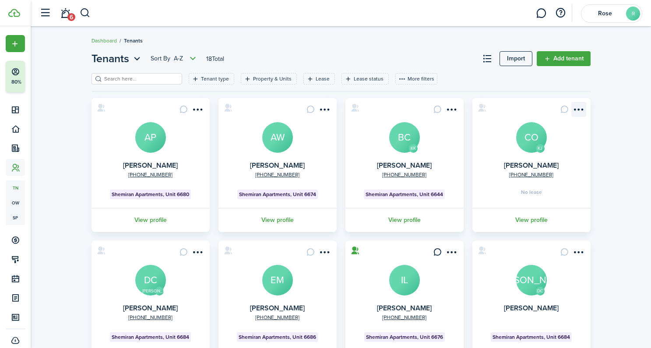
click at [581, 109] on menu-btn-icon "Open menu" at bounding box center [578, 109] width 15 height 15
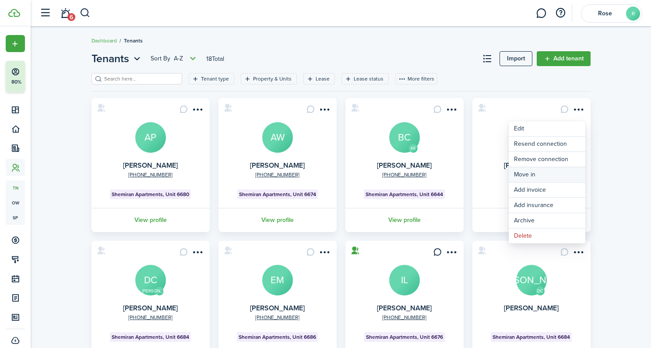
click at [540, 173] on link "Move in" at bounding box center [547, 174] width 77 height 15
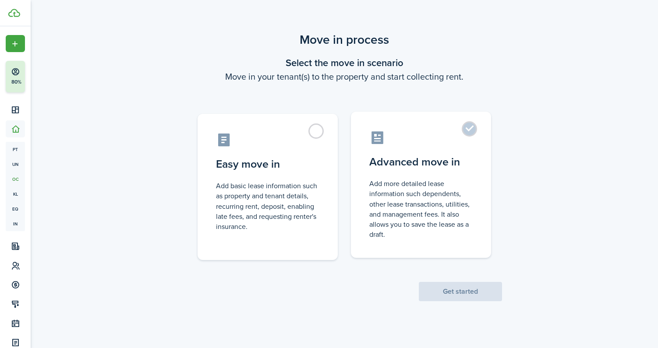
click at [398, 170] on label "Advanced move in Add more detailed lease information such dependents, other lea…" at bounding box center [421, 185] width 140 height 146
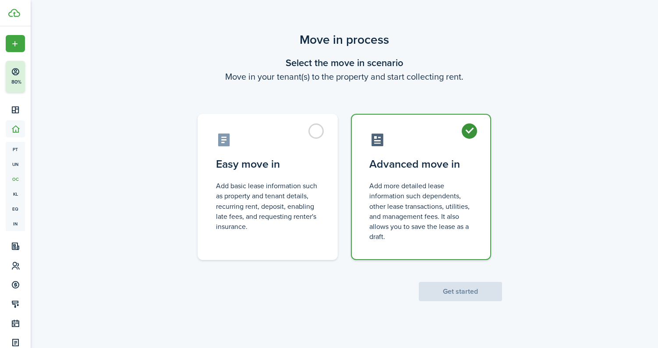
radio input "true"
click at [467, 293] on button "Get started" at bounding box center [460, 291] width 83 height 19
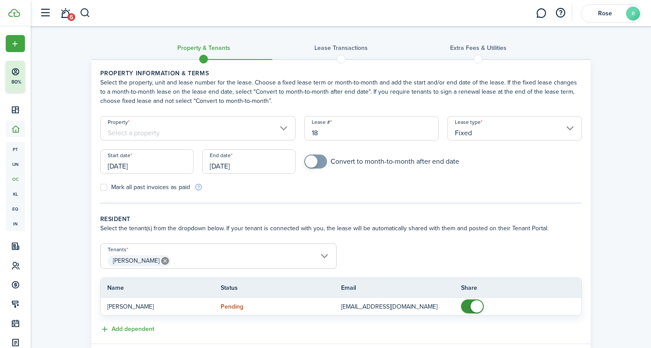
click at [265, 136] on input "Property" at bounding box center [198, 128] width 196 height 25
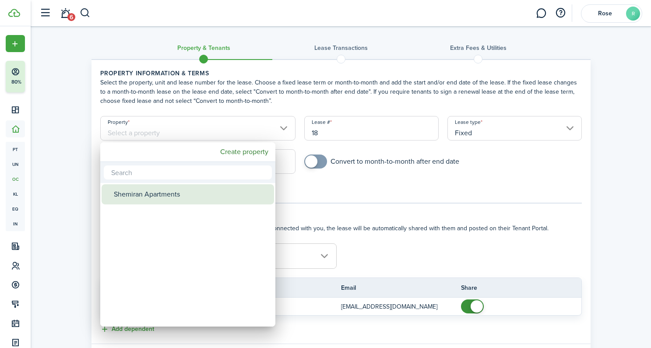
drag, startPoint x: 222, startPoint y: 190, endPoint x: 230, endPoint y: 184, distance: 10.1
click at [222, 189] on div "Shemiran Apartments" at bounding box center [191, 194] width 155 height 20
type input "Shemiran Apartments"
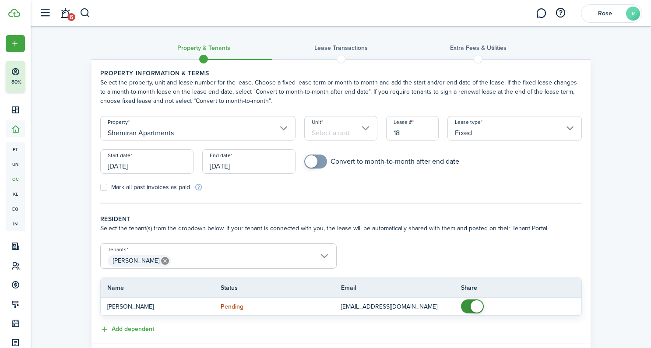
click at [335, 132] on input "Unit" at bounding box center [340, 128] width 73 height 25
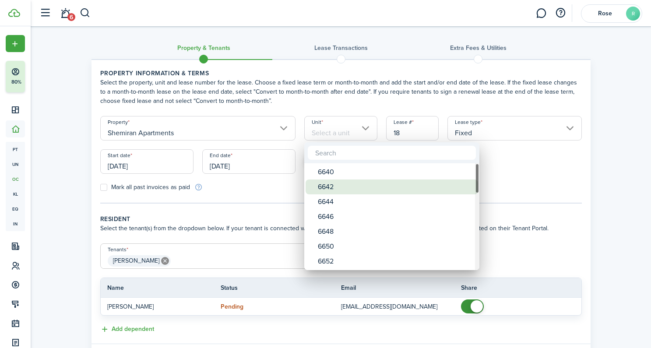
click at [336, 180] on div "6642" at bounding box center [395, 187] width 155 height 15
type input "6642"
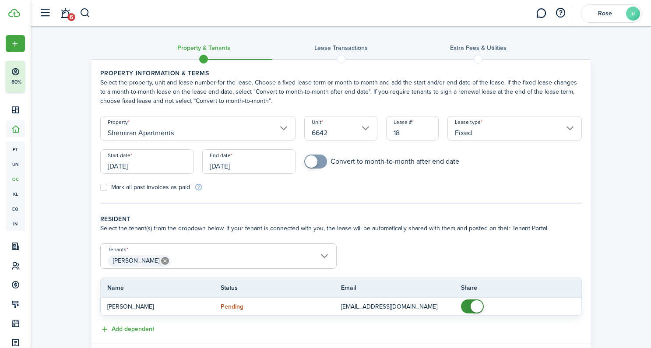
drag, startPoint x: 314, startPoint y: 161, endPoint x: 364, endPoint y: 163, distance: 50.4
click at [314, 161] on span at bounding box center [311, 161] width 12 height 12
checkbox input "false"
click at [321, 162] on span at bounding box center [320, 161] width 12 height 12
click at [533, 134] on input "Fixed" at bounding box center [515, 128] width 134 height 25
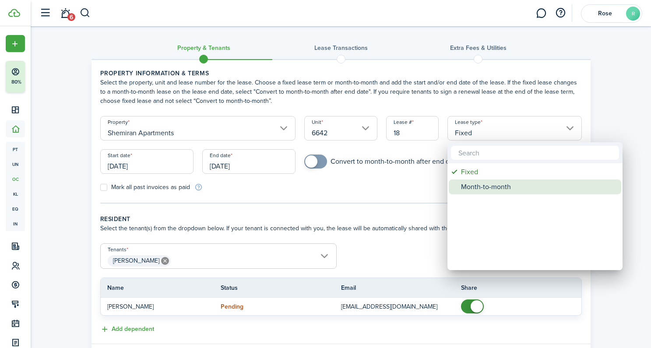
click at [497, 184] on div "Month-to-month" at bounding box center [538, 187] width 155 height 15
type input "Month-to-month"
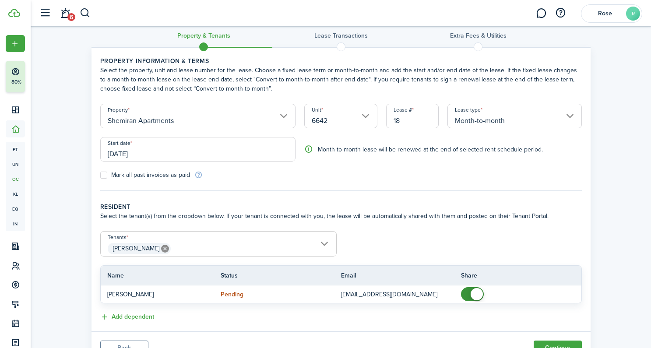
scroll to position [53, 0]
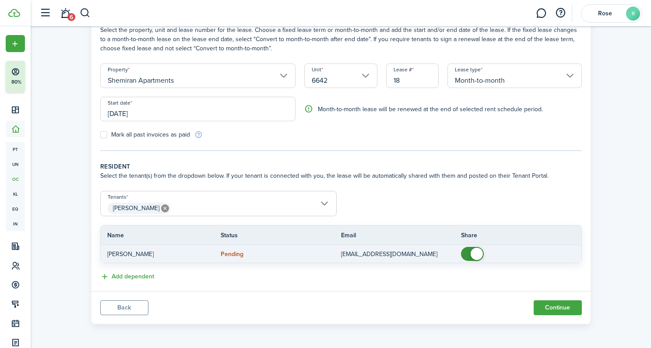
drag, startPoint x: 473, startPoint y: 250, endPoint x: 487, endPoint y: 250, distance: 14.0
checkbox input "false"
click at [473, 250] on span at bounding box center [477, 254] width 12 height 12
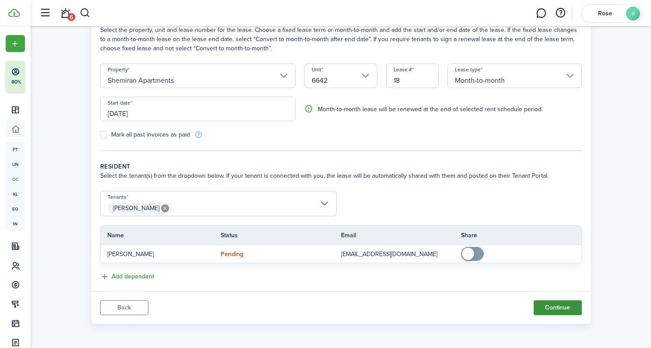
click at [561, 307] on button "Continue" at bounding box center [558, 307] width 48 height 15
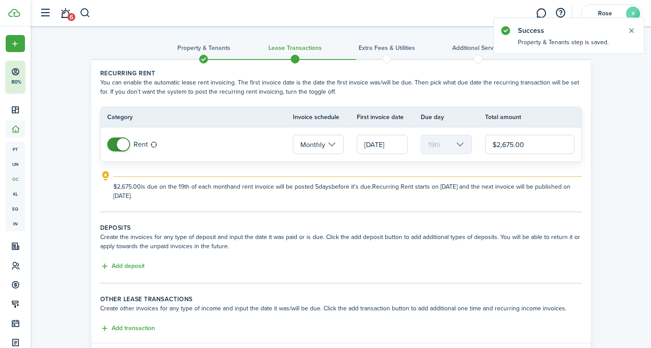
click at [125, 143] on span at bounding box center [123, 144] width 12 height 12
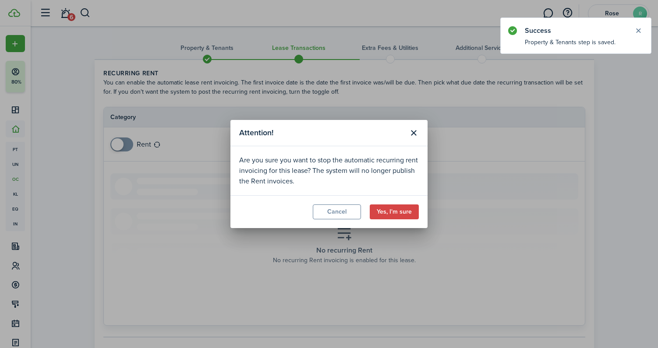
drag, startPoint x: 395, startPoint y: 213, endPoint x: 424, endPoint y: 208, distance: 30.3
click at [395, 213] on button "Yes, I'm sure" at bounding box center [394, 212] width 49 height 15
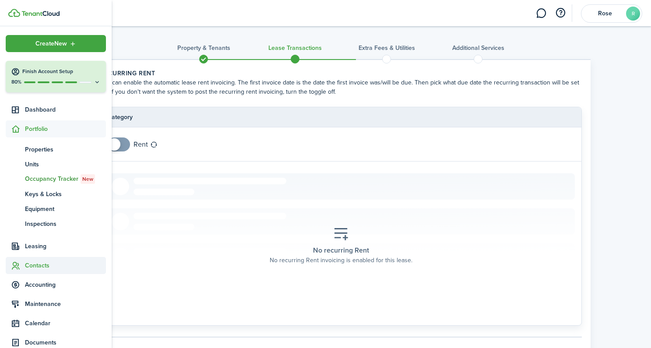
click at [36, 262] on span "Contacts" at bounding box center [65, 265] width 81 height 9
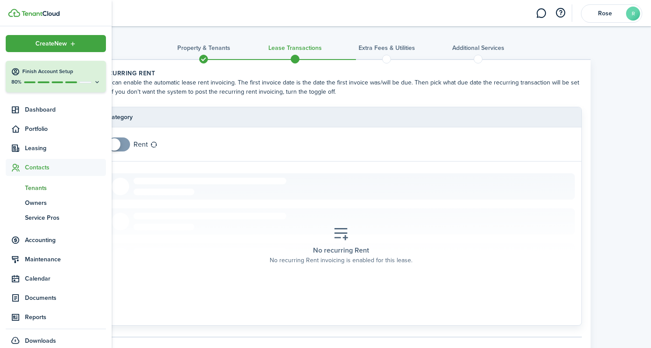
click at [31, 186] on span "Tenants" at bounding box center [65, 187] width 81 height 9
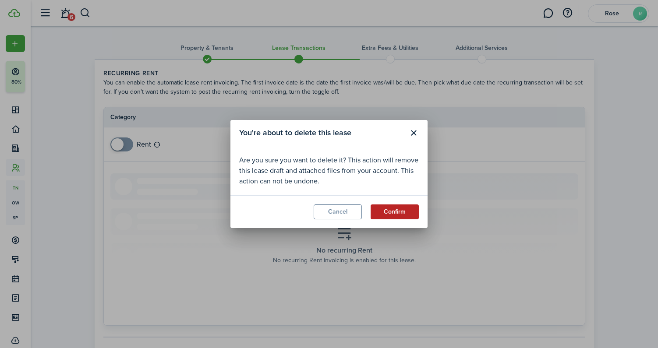
click at [396, 205] on button "Confirm" at bounding box center [394, 212] width 48 height 15
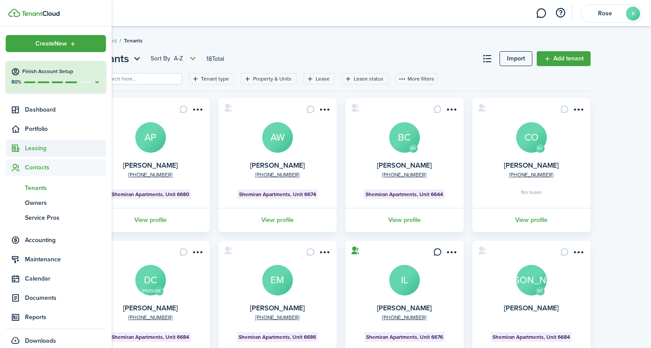
click at [37, 149] on span "Leasing" at bounding box center [65, 148] width 81 height 9
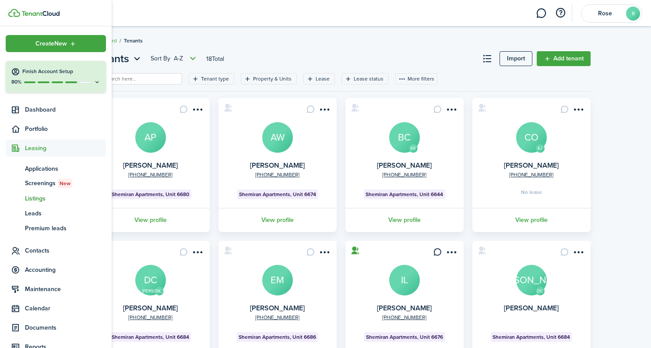
click at [31, 197] on span "Listings" at bounding box center [65, 198] width 81 height 9
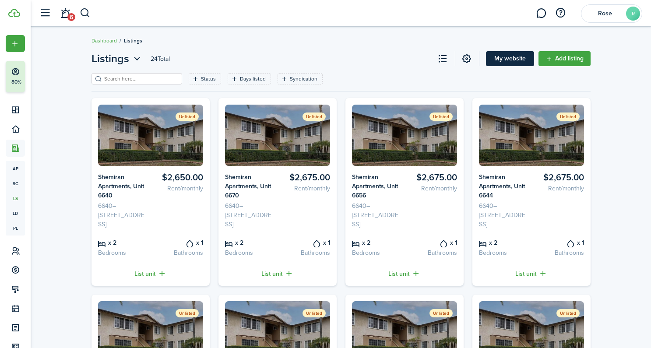
click at [511, 58] on link "My website" at bounding box center [510, 58] width 48 height 15
click at [593, 13] on span "Rose" at bounding box center [605, 14] width 35 height 6
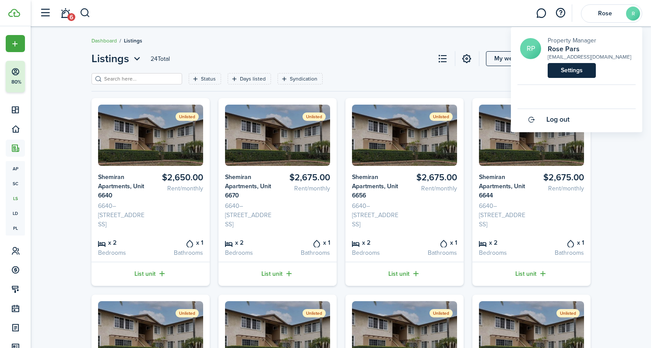
click at [575, 71] on link "Settings" at bounding box center [572, 70] width 48 height 15
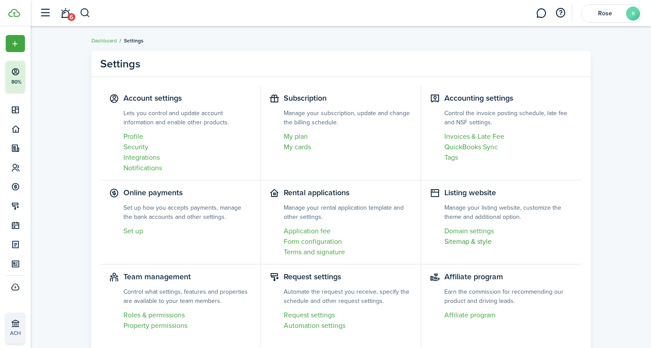
click at [460, 243] on link "Sitemap & style" at bounding box center [508, 241] width 129 height 11
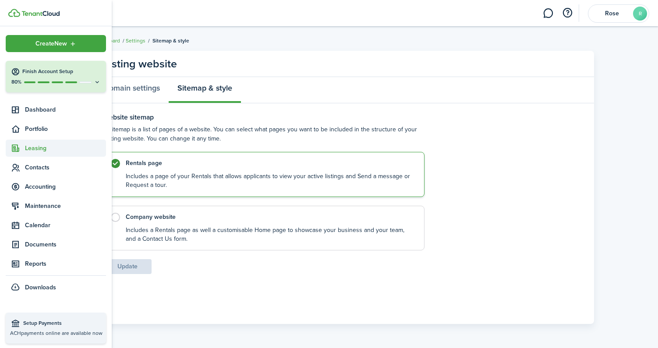
click at [34, 149] on span "Leasing" at bounding box center [65, 148] width 81 height 9
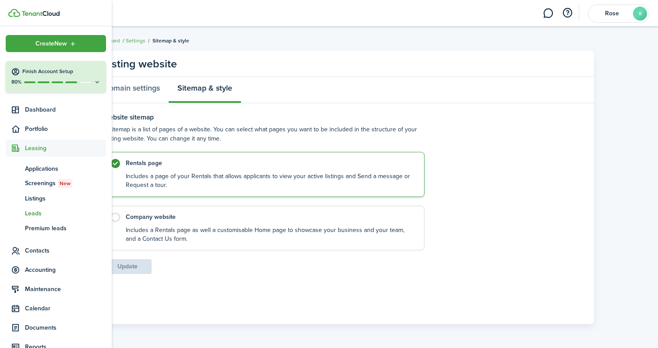
click at [35, 213] on span "Leads" at bounding box center [65, 213] width 81 height 9
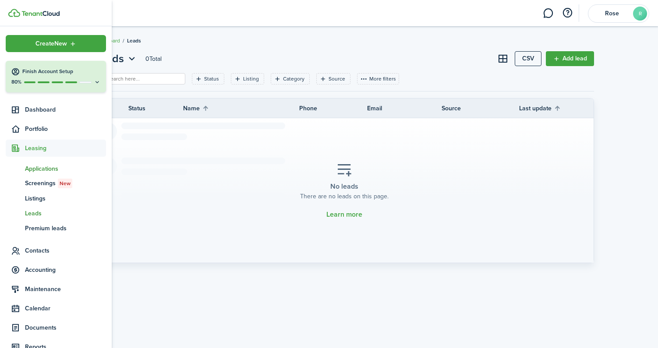
click at [37, 171] on span "Applications" at bounding box center [65, 168] width 81 height 9
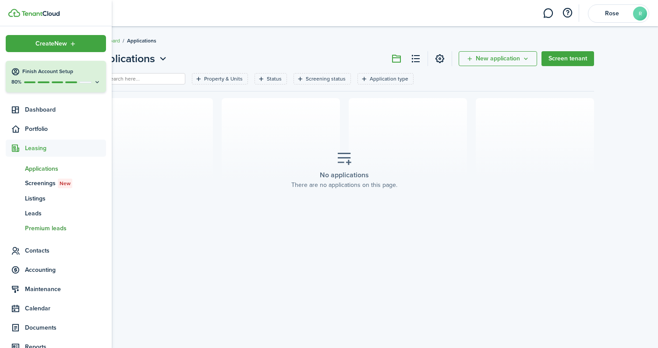
click at [49, 227] on span "Premium leads" at bounding box center [65, 228] width 81 height 9
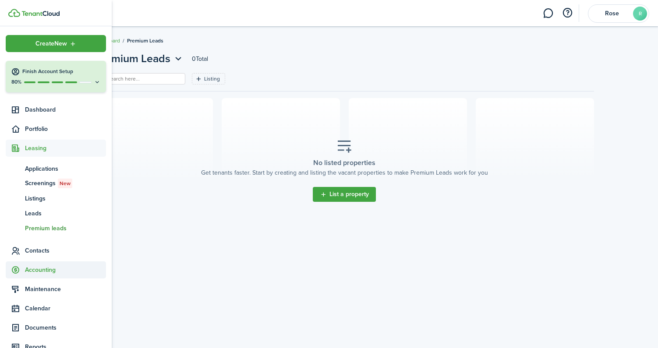
click at [35, 266] on span "Accounting" at bounding box center [65, 269] width 81 height 9
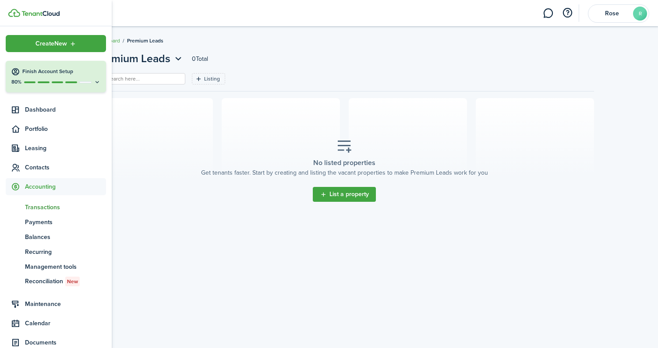
click at [41, 207] on span "Transactions" at bounding box center [65, 207] width 81 height 9
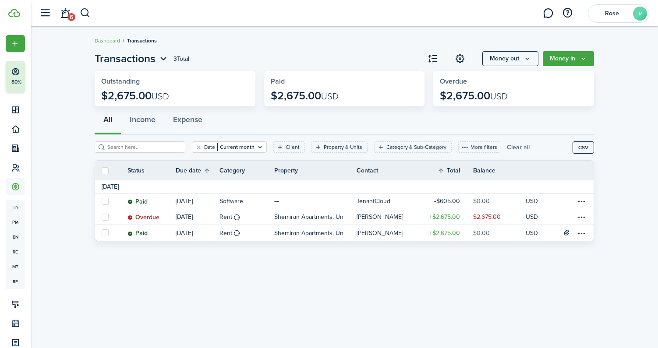
click at [509, 148] on button "Clear all" at bounding box center [518, 146] width 23 height 11
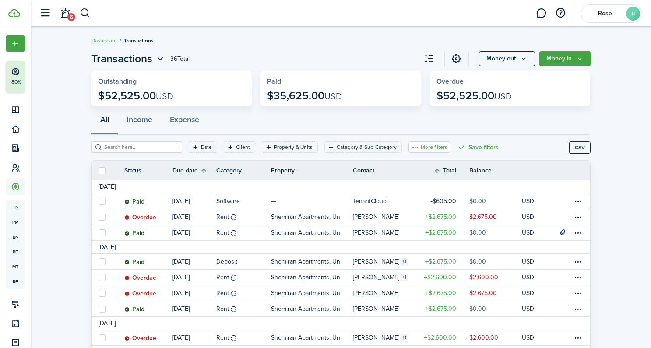
click at [409, 148] on button "More filters" at bounding box center [430, 146] width 42 height 11
click at [407, 180] on button "Transaction status" at bounding box center [415, 179] width 77 height 16
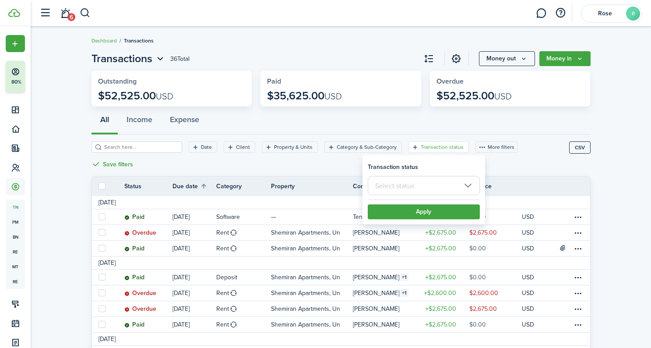
click at [434, 185] on input "text" at bounding box center [424, 185] width 112 height 19
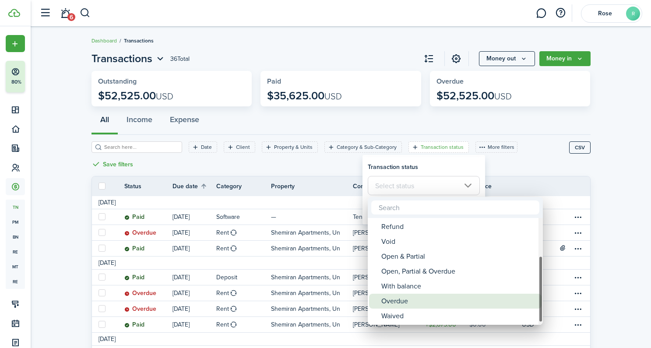
click at [405, 296] on div "Overdue" at bounding box center [458, 301] width 155 height 15
type input "Overdue"
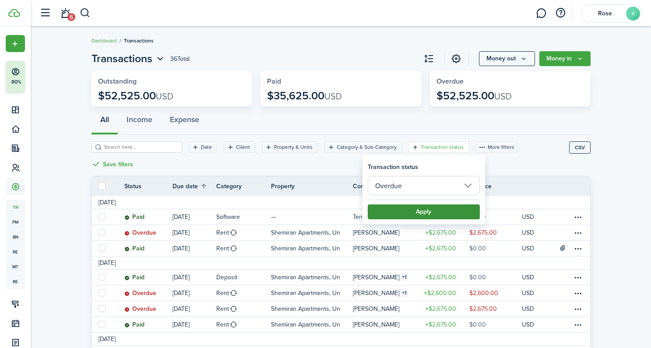
click at [419, 212] on button "Apply" at bounding box center [424, 212] width 112 height 15
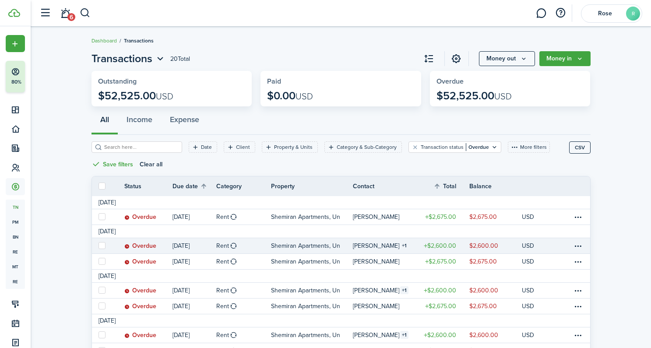
click at [376, 247] on table-info-title "[PERSON_NAME]" at bounding box center [376, 245] width 46 height 9
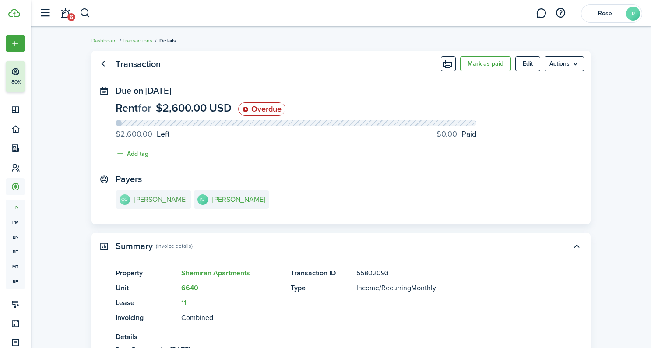
click at [167, 201] on e-details-info-title "[PERSON_NAME]" at bounding box center [160, 200] width 53 height 8
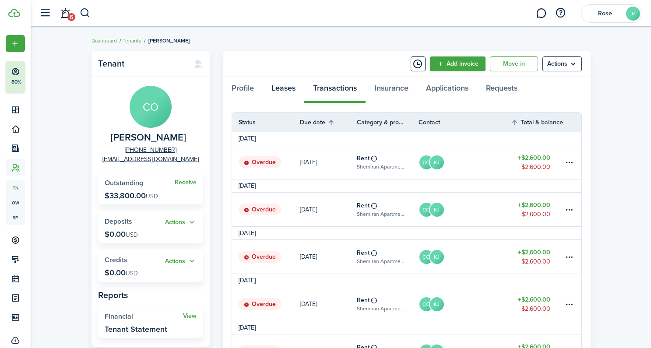
click at [291, 89] on link "Leases" at bounding box center [284, 90] width 42 height 26
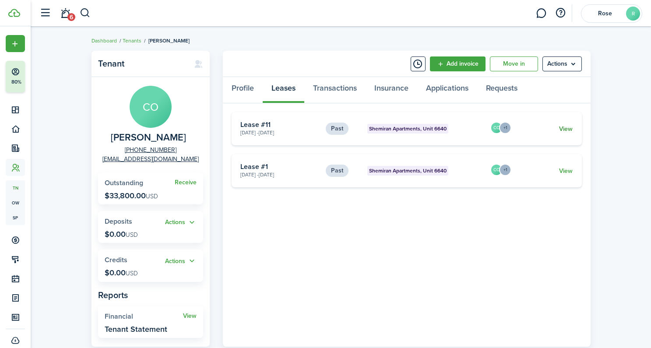
click at [569, 129] on link "View" at bounding box center [566, 128] width 14 height 9
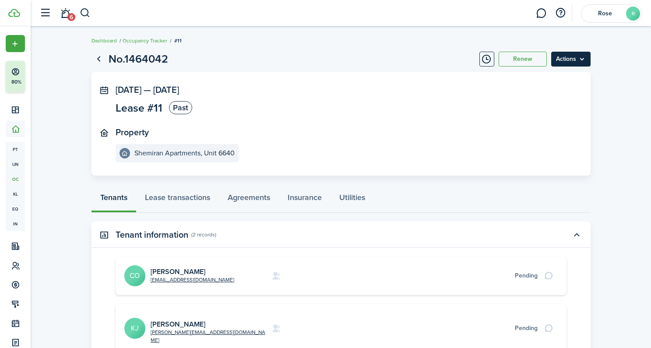
click at [582, 64] on menu-btn "Actions" at bounding box center [570, 59] width 39 height 15
click at [180, 272] on link "[PERSON_NAME]" at bounding box center [178, 272] width 55 height 10
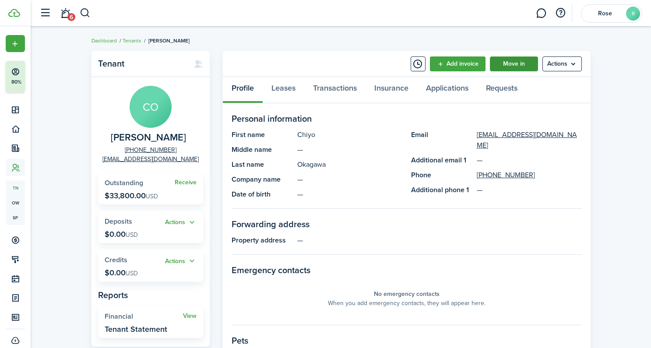
click at [501, 63] on link "Move in" at bounding box center [514, 63] width 48 height 15
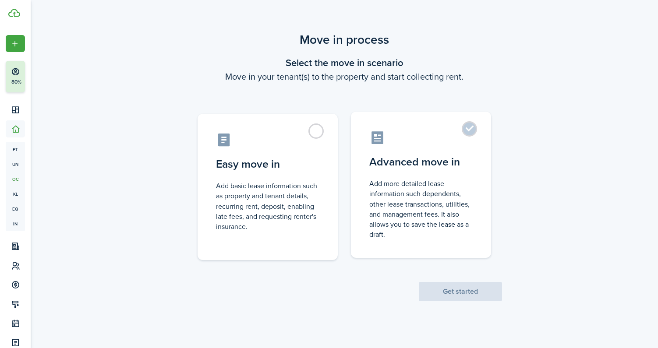
click at [437, 191] on control-radio-card-description "Add more detailed lease information such dependents, other lease transactions, …" at bounding box center [420, 209] width 103 height 61
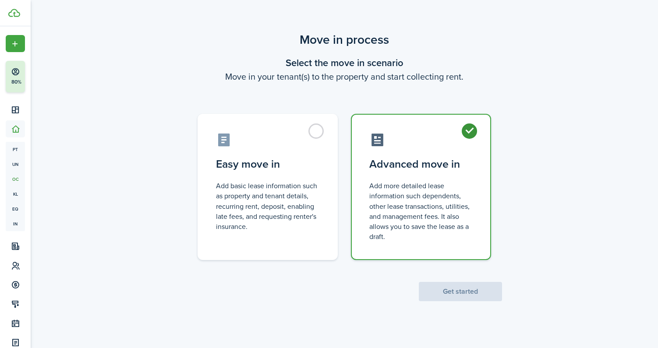
radio input "true"
click at [466, 290] on button "Get started" at bounding box center [460, 291] width 83 height 19
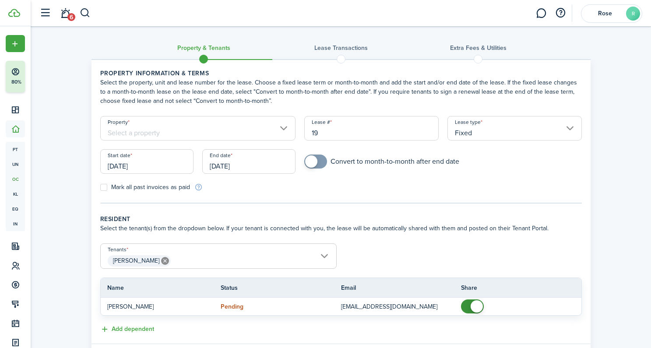
click at [305, 255] on span "[PERSON_NAME]" at bounding box center [219, 261] width 236 height 15
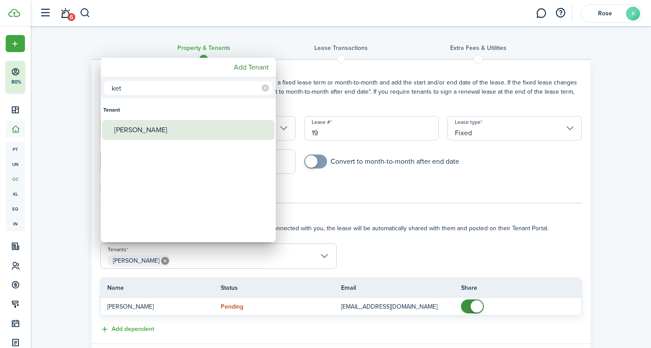
type input "ket"
click at [148, 123] on div "[PERSON_NAME]" at bounding box center [191, 130] width 155 height 20
type input "[PERSON_NAME], [GEOGRAPHIC_DATA][PERSON_NAME]"
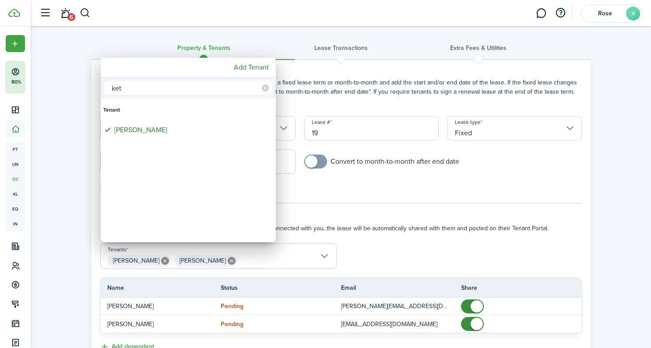
drag, startPoint x: 491, startPoint y: 233, endPoint x: 447, endPoint y: 236, distance: 44.7
click at [491, 233] on div at bounding box center [325, 174] width 791 height 488
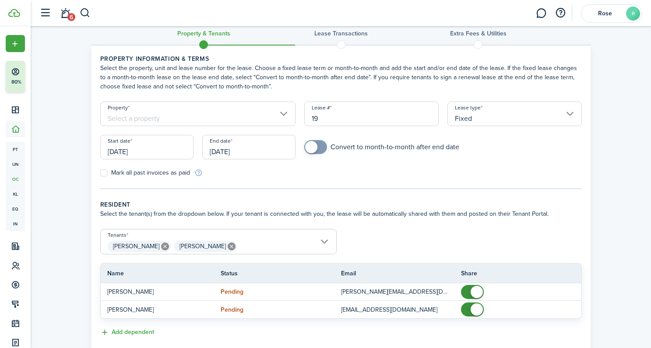
scroll to position [176, 0]
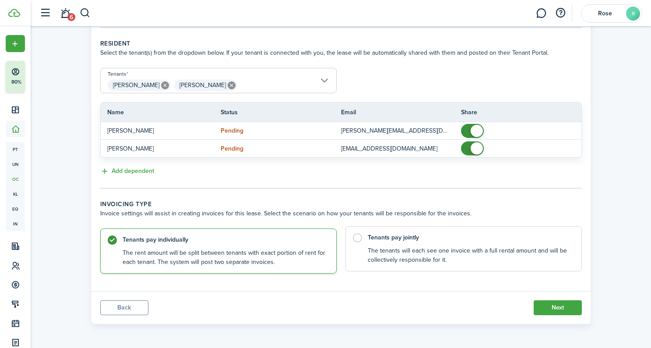
click at [355, 233] on label "Tenants pay jointly The tenants will each see one invoice with a full rental am…" at bounding box center [464, 248] width 236 height 45
radio input "false"
radio input "true"
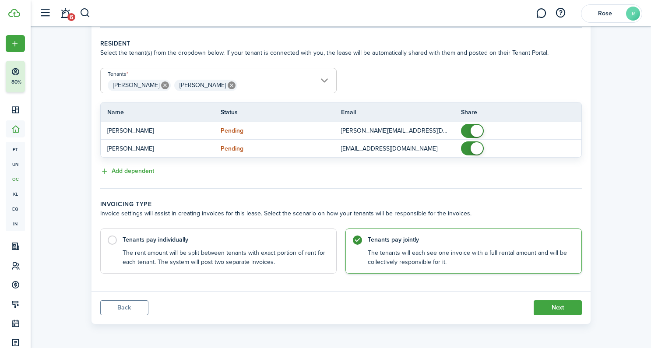
click at [471, 214] on wizard-step-header-description "Invoice settings will assist in creating invoices for this lease. Select the sc…" at bounding box center [341, 213] width 482 height 9
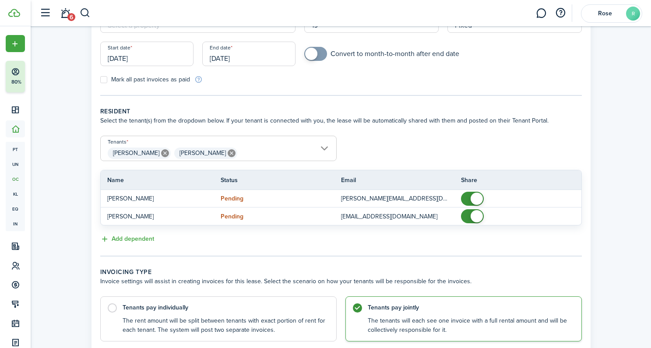
scroll to position [0, 0]
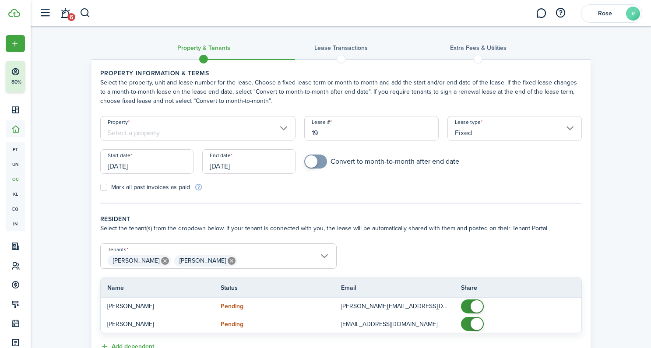
click at [483, 130] on input "Fixed" at bounding box center [515, 128] width 134 height 25
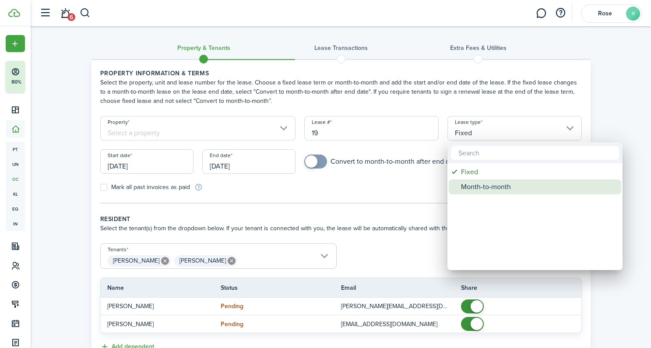
drag, startPoint x: 477, startPoint y: 187, endPoint x: 471, endPoint y: 187, distance: 5.8
click at [476, 187] on div "Month-to-month" at bounding box center [538, 187] width 155 height 15
type input "Month-to-month"
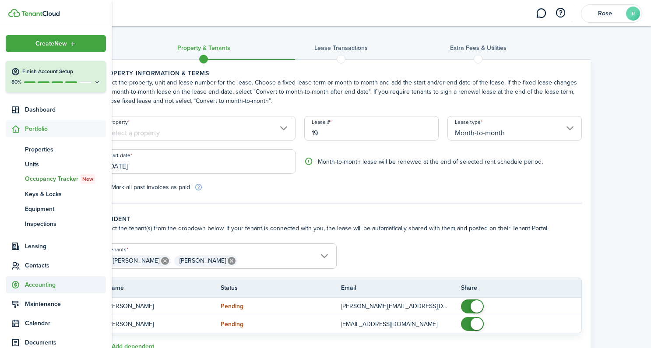
click at [49, 282] on span "Accounting" at bounding box center [65, 284] width 81 height 9
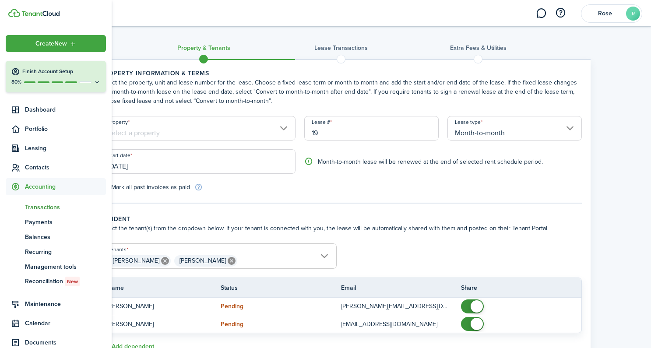
click at [42, 208] on span "Transactions" at bounding box center [65, 207] width 81 height 9
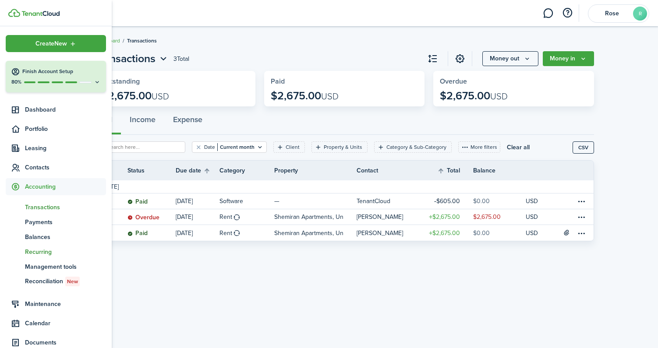
click at [43, 253] on span "Recurring" at bounding box center [65, 251] width 81 height 9
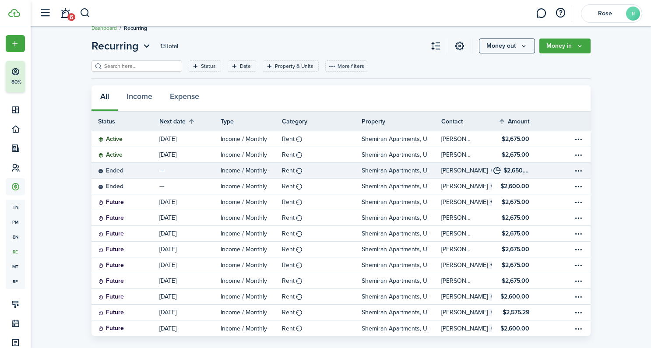
scroll to position [25, 0]
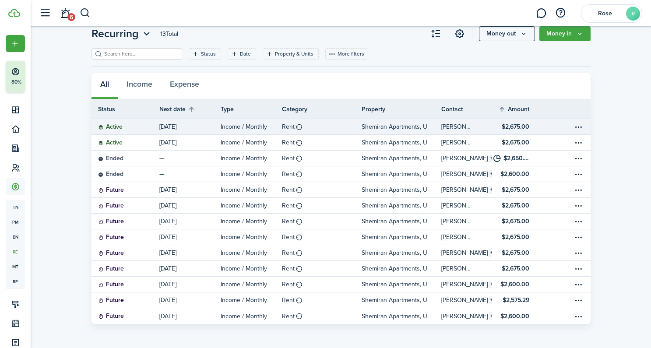
click at [374, 127] on p "Shemiran Apartments, Unit 6680" at bounding box center [395, 126] width 67 height 9
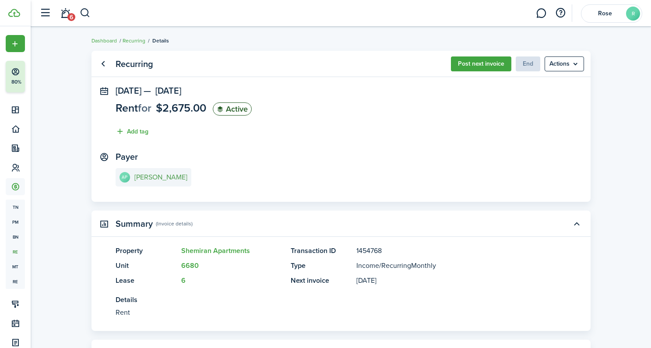
click at [143, 176] on e-details-info-title "[PERSON_NAME]" at bounding box center [160, 177] width 53 height 8
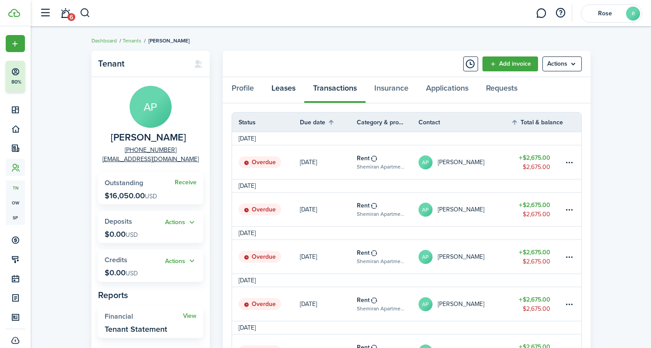
click at [286, 90] on link "Leases" at bounding box center [284, 90] width 42 height 26
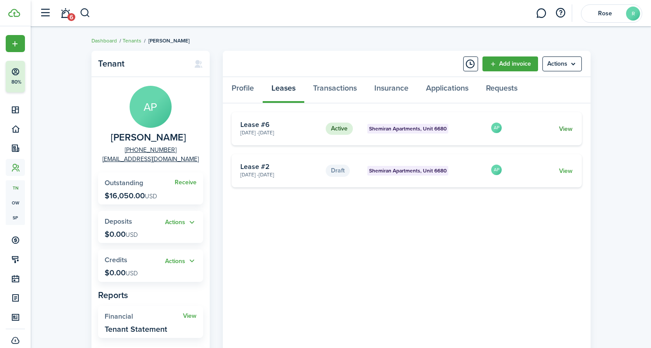
click at [568, 128] on link "View" at bounding box center [566, 128] width 14 height 9
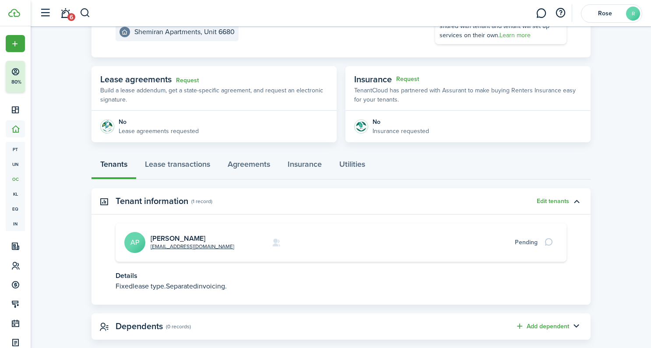
scroll to position [137, 0]
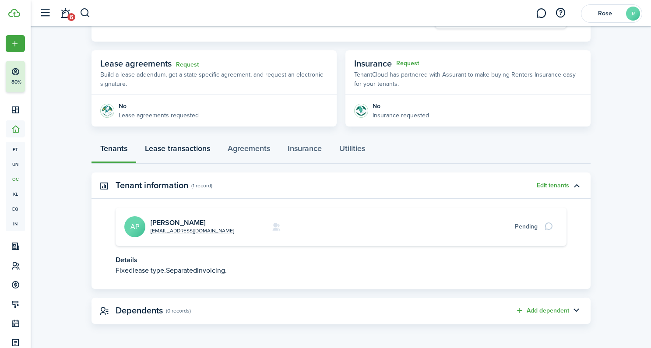
click at [192, 148] on link "Lease transactions" at bounding box center [177, 151] width 83 height 26
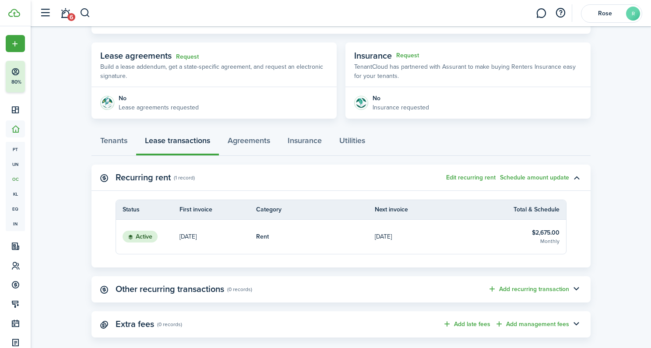
scroll to position [159, 0]
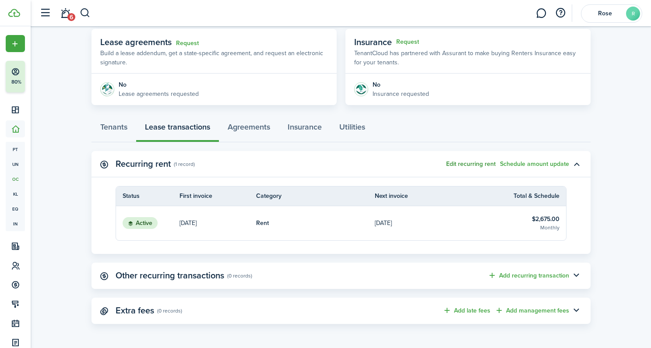
click at [468, 163] on button "Edit recurring rent" at bounding box center [470, 164] width 49 height 7
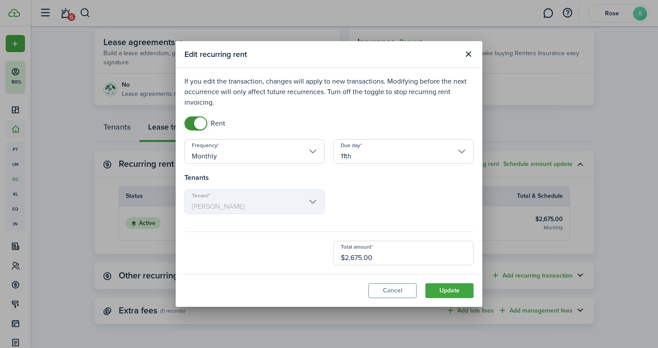
click at [461, 149] on input "11th" at bounding box center [403, 151] width 140 height 25
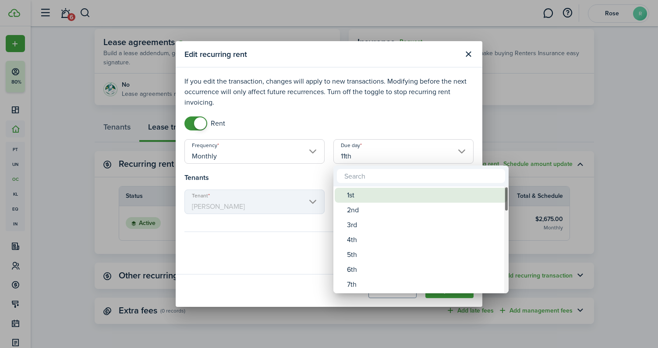
click at [395, 197] on div "1st" at bounding box center [424, 195] width 155 height 15
type input "1st"
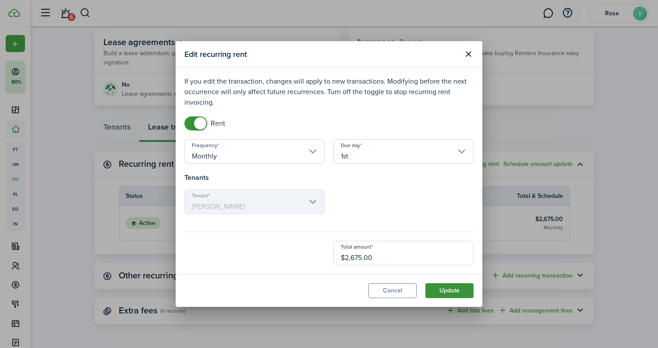
click at [461, 292] on button "Update" at bounding box center [449, 290] width 48 height 15
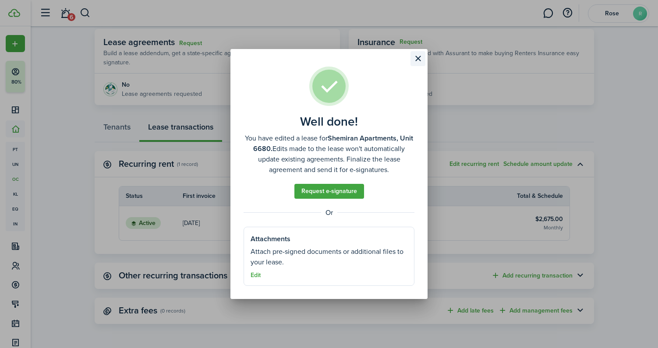
click at [418, 61] on button "Close modal" at bounding box center [417, 58] width 15 height 15
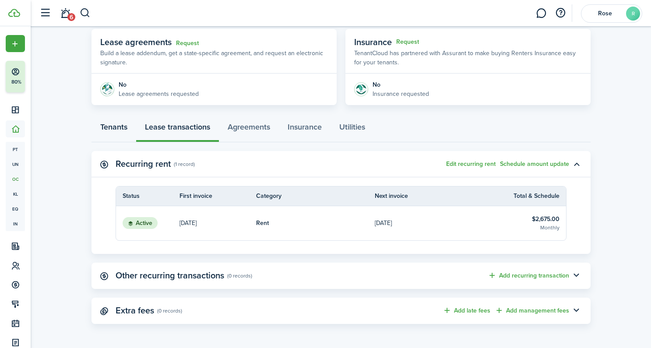
click at [123, 127] on link "Tenants" at bounding box center [114, 129] width 45 height 26
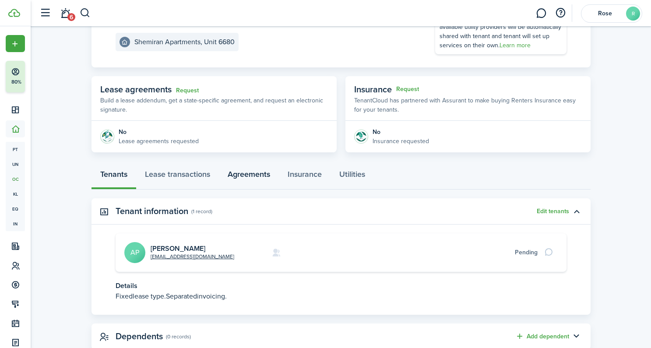
scroll to position [131, 0]
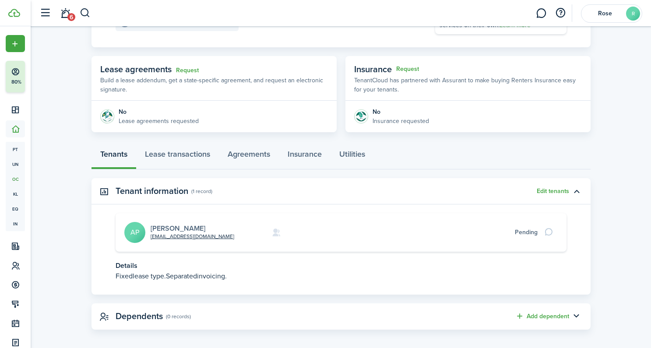
click at [173, 228] on link "[PERSON_NAME]" at bounding box center [178, 228] width 55 height 10
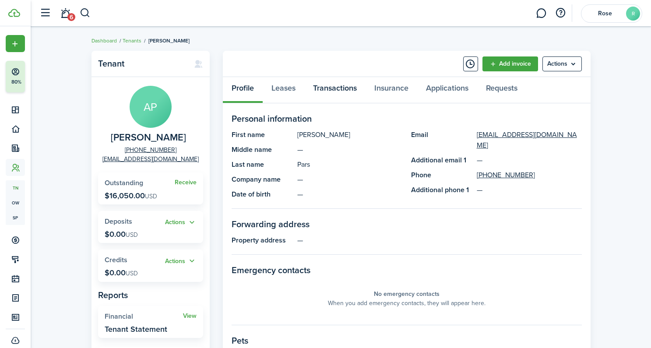
click at [324, 87] on link "Transactions" at bounding box center [334, 90] width 61 height 26
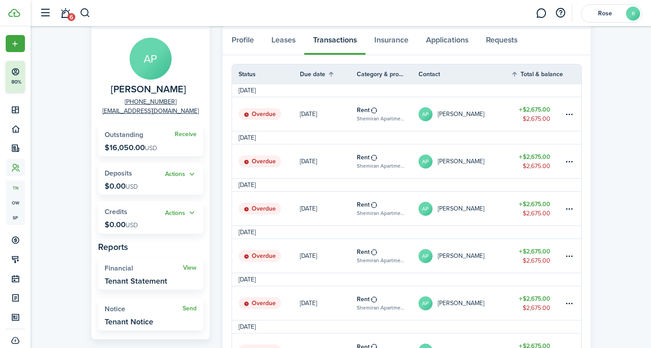
scroll to position [47, 0]
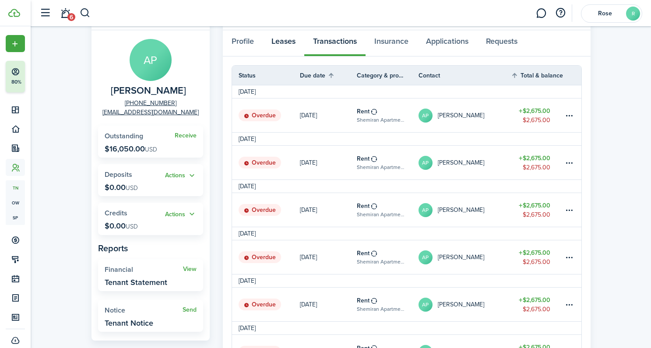
click at [283, 42] on link "Leases" at bounding box center [284, 43] width 42 height 26
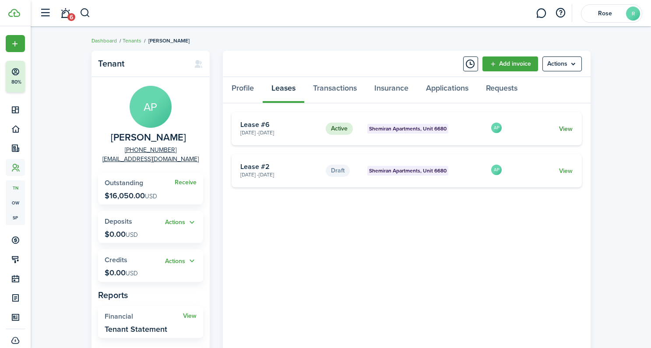
click at [569, 130] on link "View" at bounding box center [566, 128] width 14 height 9
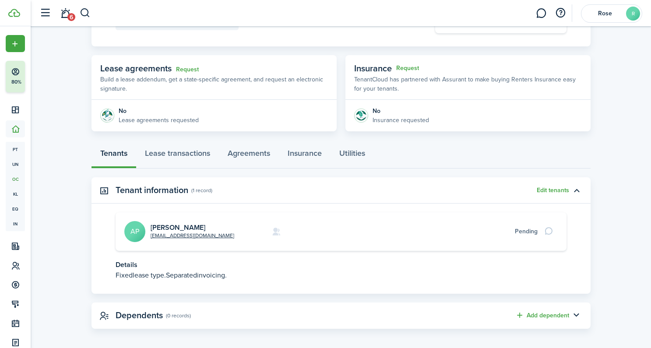
scroll to position [137, 0]
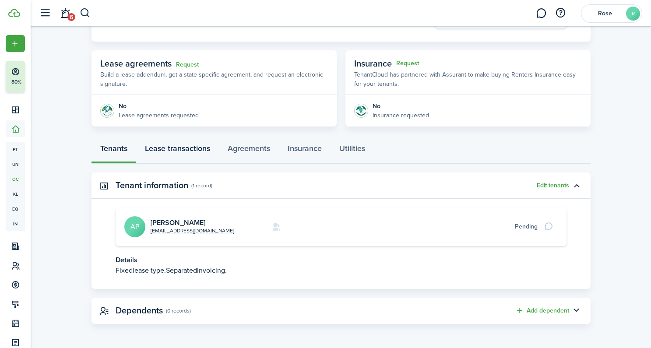
click at [184, 152] on link "Lease transactions" at bounding box center [177, 151] width 83 height 26
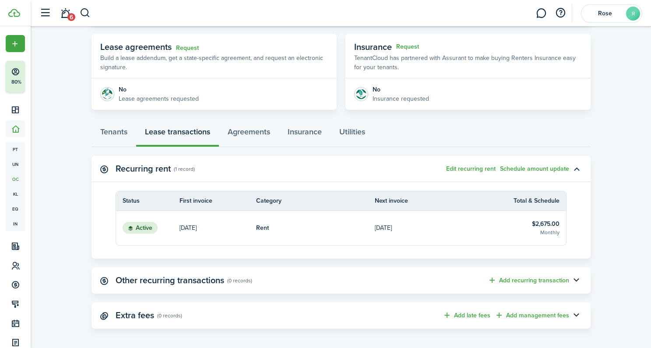
scroll to position [159, 0]
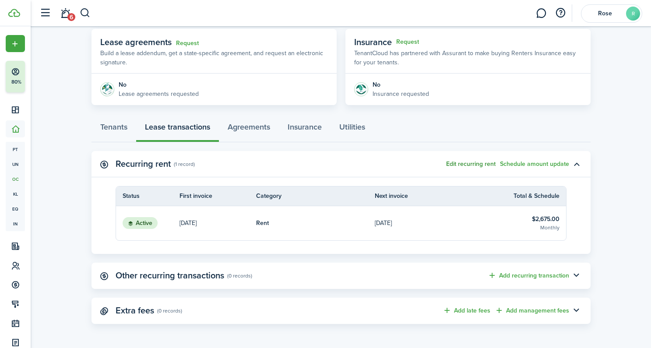
click at [465, 164] on button "Edit recurring rent" at bounding box center [470, 164] width 49 height 7
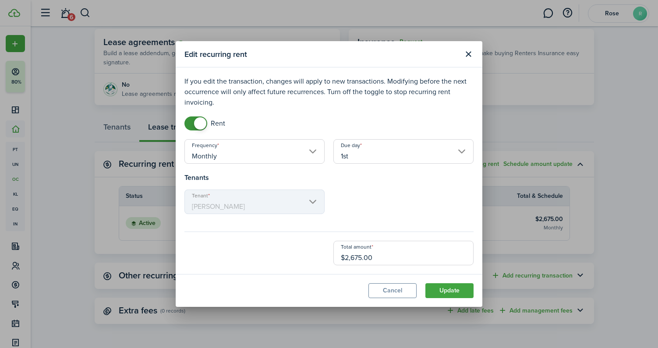
checkbox input "false"
click at [199, 123] on span at bounding box center [200, 123] width 12 height 12
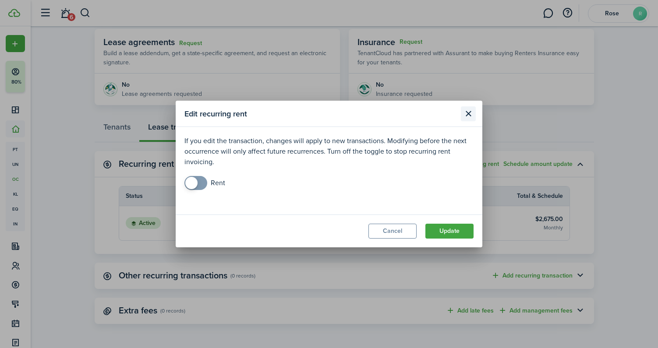
click at [470, 116] on button "Close modal" at bounding box center [468, 113] width 15 height 15
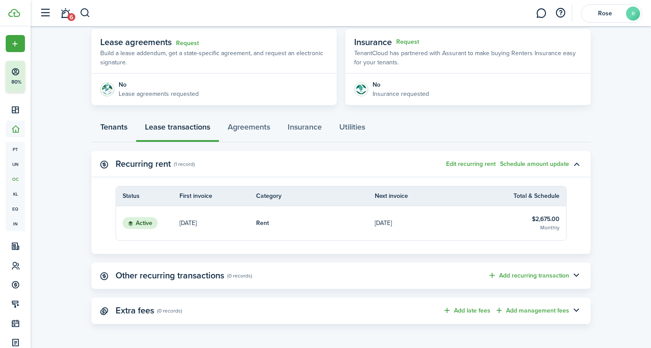
click at [118, 130] on link "Tenants" at bounding box center [114, 129] width 45 height 26
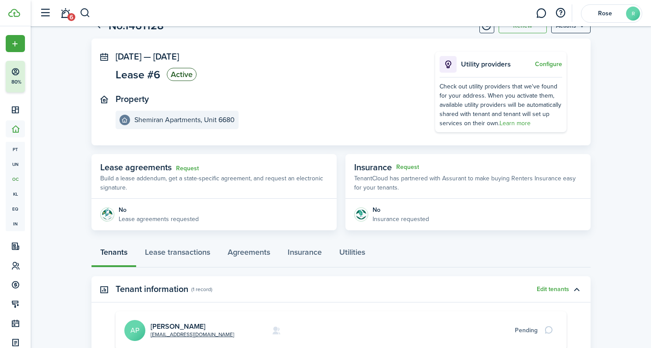
scroll to position [137, 0]
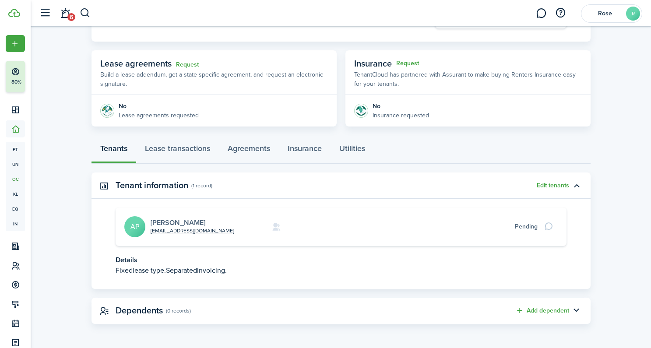
click at [162, 222] on link "[PERSON_NAME]" at bounding box center [178, 223] width 55 height 10
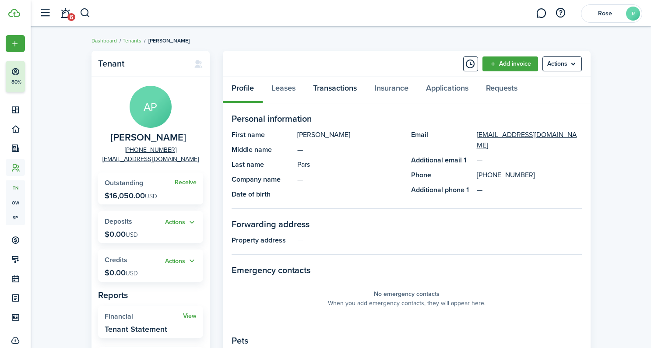
click at [332, 87] on link "Transactions" at bounding box center [334, 90] width 61 height 26
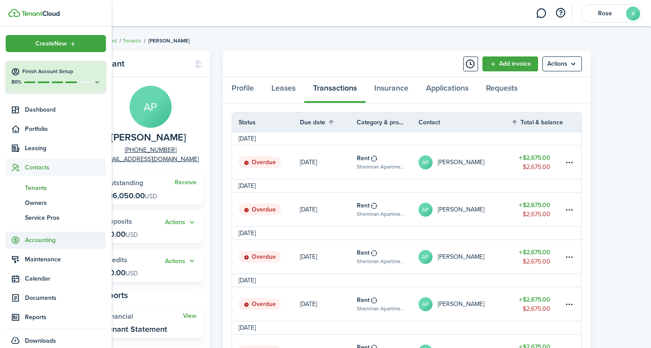
click at [30, 236] on span "Accounting" at bounding box center [65, 240] width 81 height 9
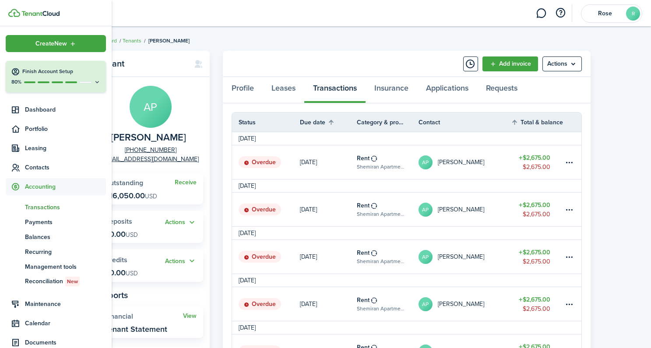
click at [43, 207] on span "Transactions" at bounding box center [65, 207] width 81 height 9
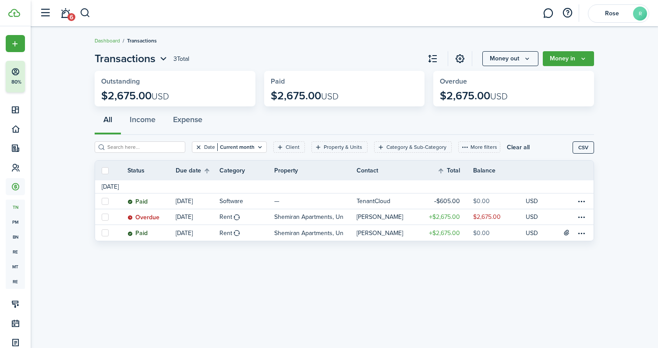
click at [195, 148] on button "Clear filter" at bounding box center [198, 147] width 7 height 7
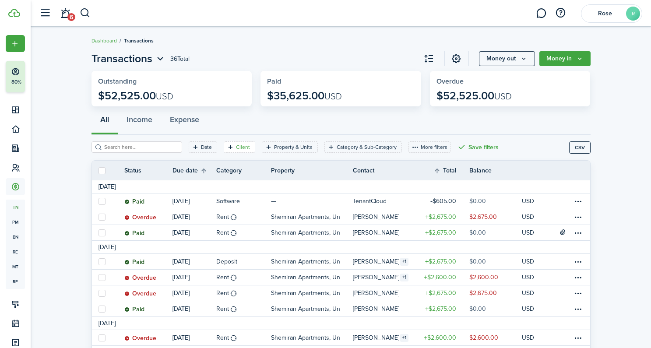
click at [236, 145] on filter-tag-label "Client" at bounding box center [243, 147] width 14 height 8
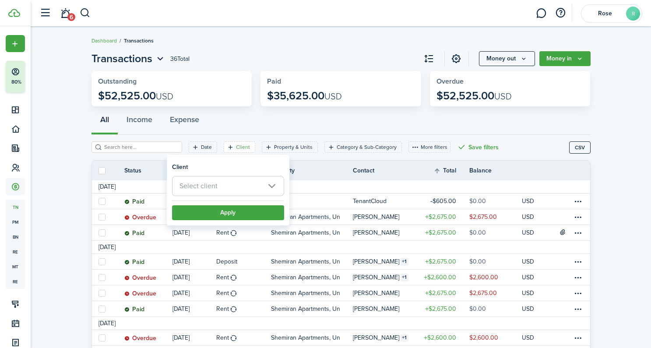
click at [217, 188] on span "Select client" at bounding box center [228, 185] width 111 height 19
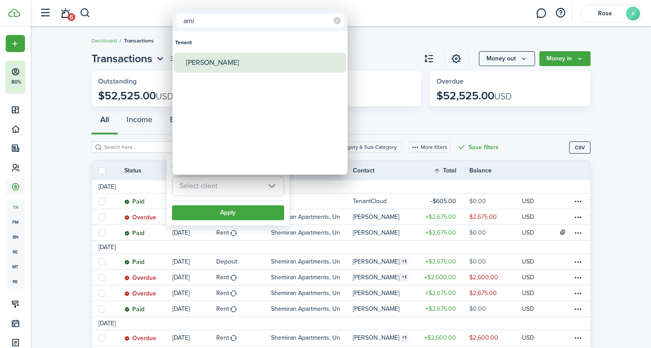
type input "ami"
click at [209, 61] on div "[PERSON_NAME]" at bounding box center [263, 63] width 155 height 20
type input "[PERSON_NAME]"
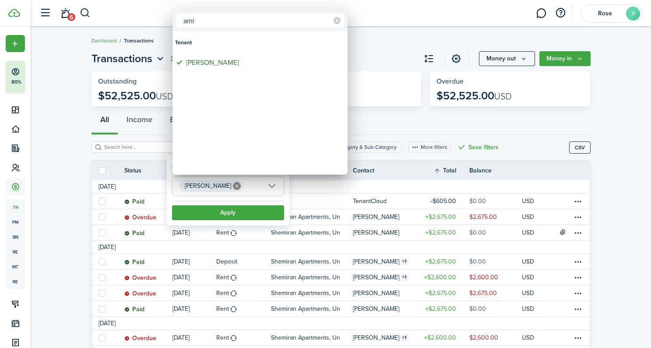
click at [222, 211] on div at bounding box center [325, 174] width 791 height 488
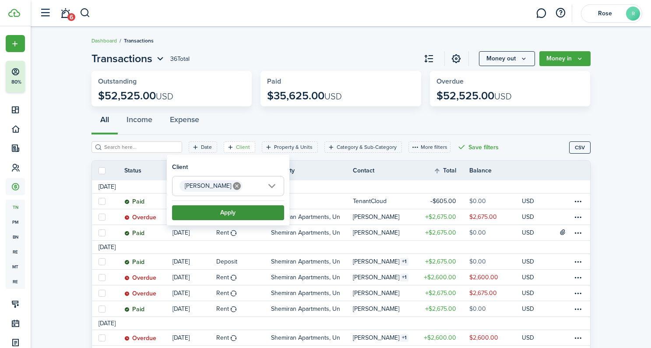
click at [247, 213] on button "Apply" at bounding box center [228, 212] width 112 height 15
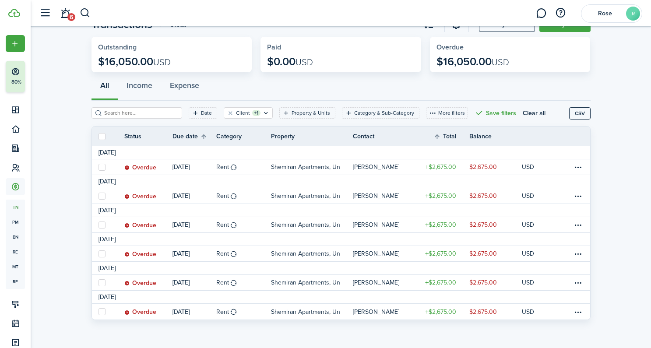
scroll to position [35, 0]
click at [102, 134] on label at bounding box center [102, 136] width 7 height 7
click at [99, 136] on input "checkbox" at bounding box center [98, 136] width 0 height 0
checkbox input "true"
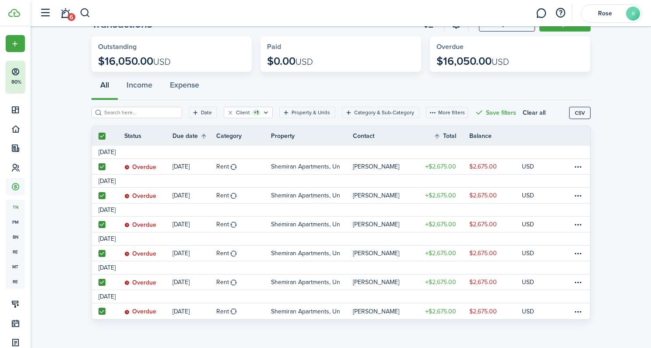
checkbox input "true"
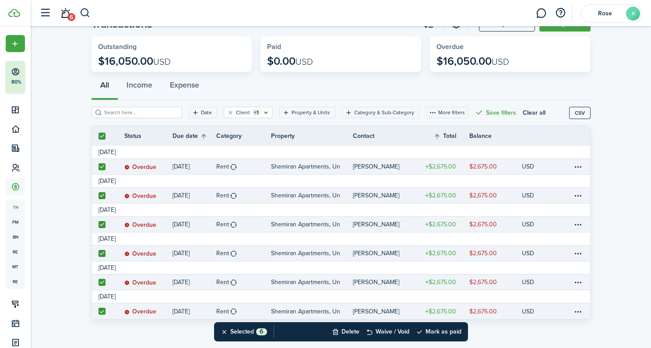
click at [100, 135] on label at bounding box center [102, 136] width 7 height 7
click at [99, 136] on input "checkbox" at bounding box center [98, 136] width 0 height 0
checkbox input "false"
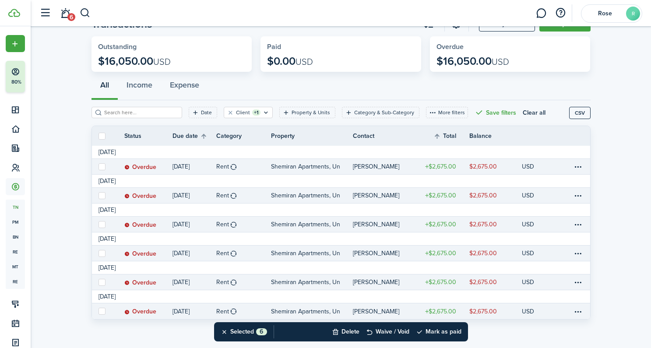
checkbox input "false"
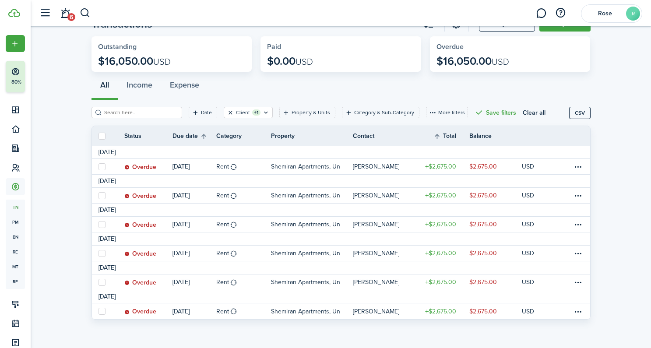
click at [227, 113] on button "Clear filter" at bounding box center [230, 112] width 7 height 7
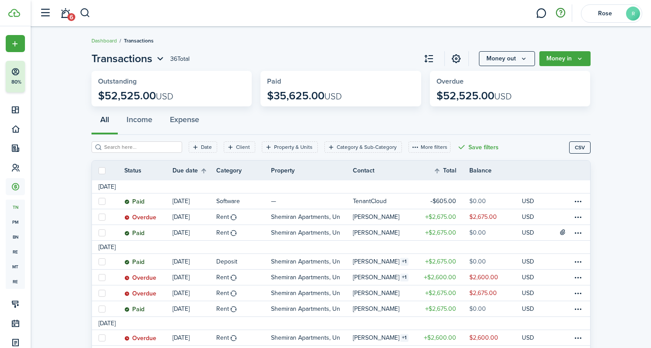
click at [563, 13] on button "button" at bounding box center [560, 13] width 15 height 15
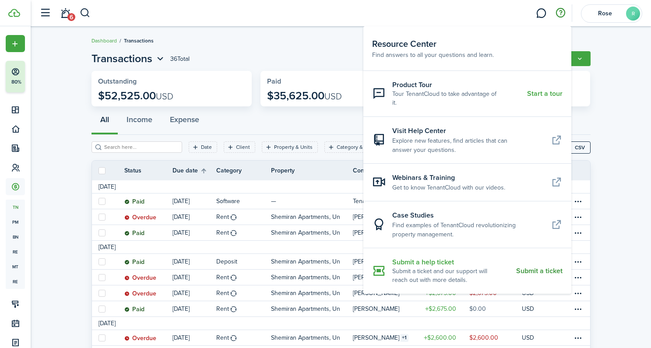
click at [451, 267] on resource-center-item-description "Submit a ticket and our support will reach out with more details." at bounding box center [450, 276] width 117 height 18
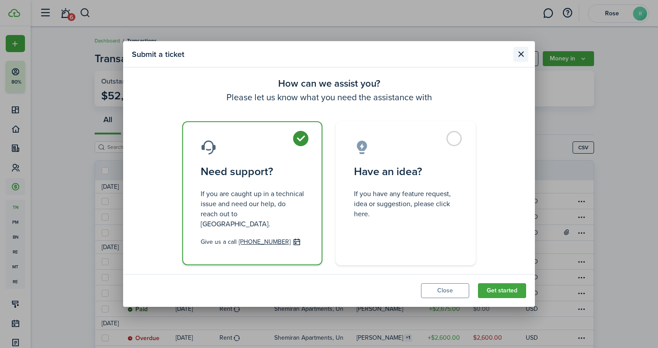
click at [523, 59] on button "Close modal" at bounding box center [520, 54] width 15 height 15
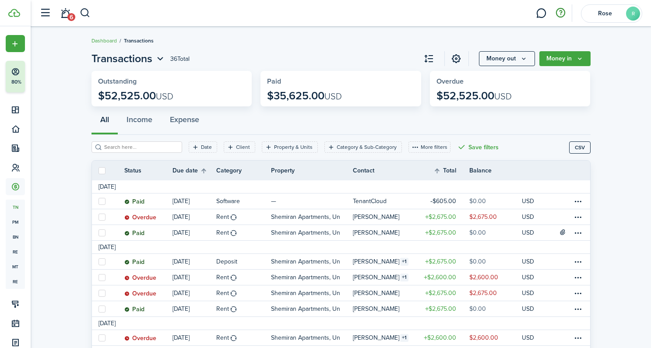
click at [562, 18] on button "button" at bounding box center [560, 13] width 15 height 15
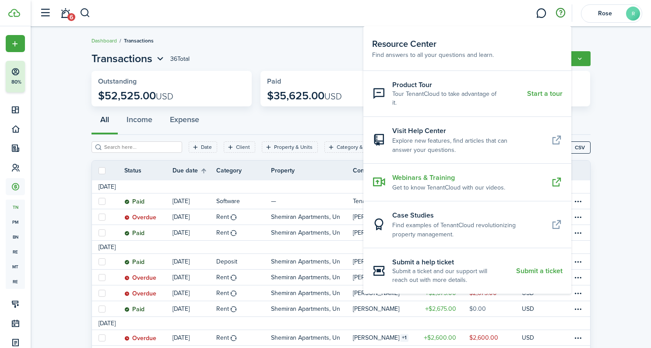
click at [427, 183] on resource-center-item-description "Get to know TenantCloud with our videos." at bounding box center [457, 187] width 131 height 9
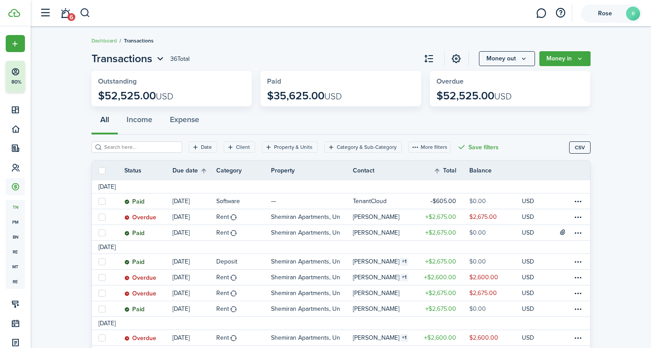
click at [607, 15] on span "Rose" at bounding box center [605, 14] width 35 height 6
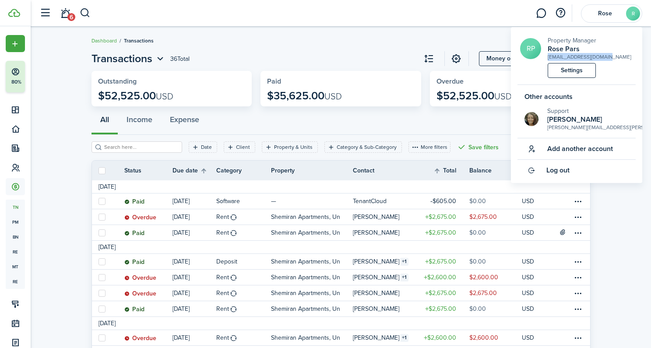
drag, startPoint x: 610, startPoint y: 55, endPoint x: 548, endPoint y: 56, distance: 61.3
click at [548, 56] on short-info-main "RP Property Manager Rose Pars [EMAIL_ADDRESS][DOMAIN_NAME]" at bounding box center [578, 48] width 116 height 25
copy div "[EMAIL_ADDRESS][DOMAIN_NAME]"
click at [568, 169] on span "Log out" at bounding box center [558, 170] width 23 height 8
